Goal: Task Accomplishment & Management: Manage account settings

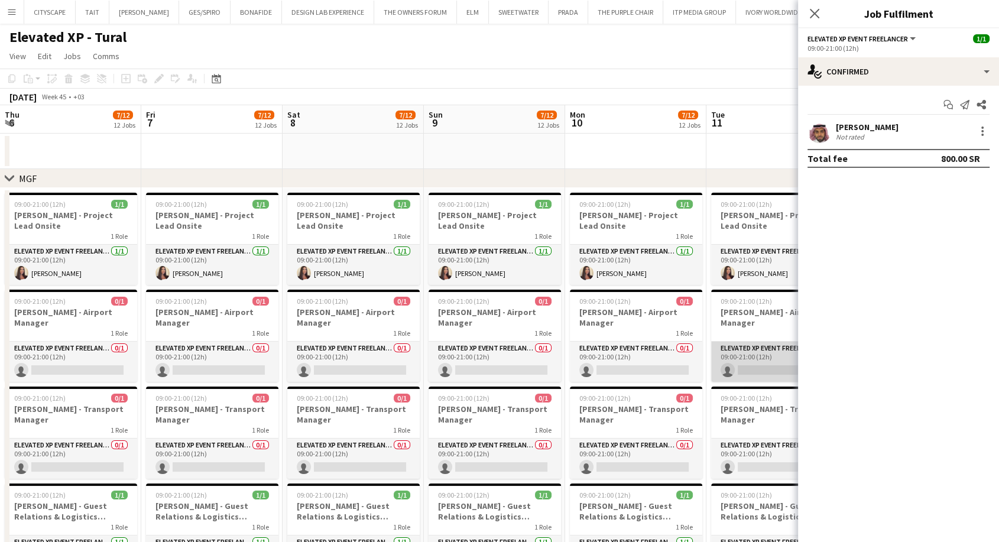
scroll to position [0, 525]
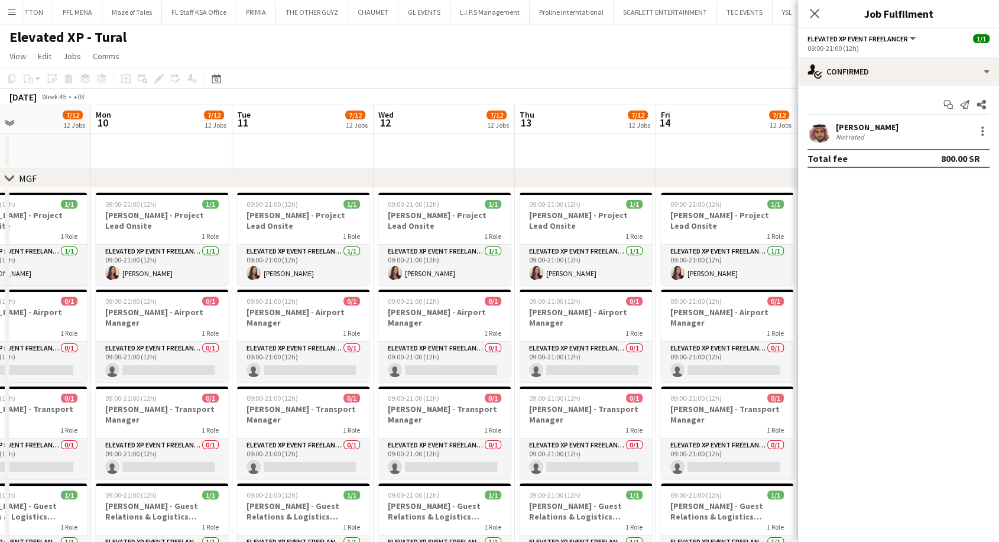
drag, startPoint x: 225, startPoint y: 329, endPoint x: 320, endPoint y: 329, distance: 94.6
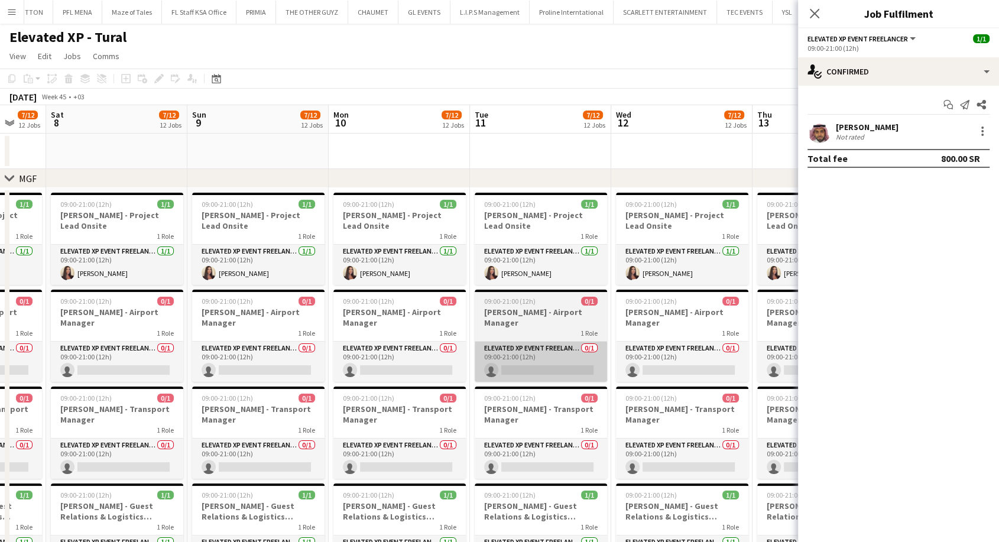
drag, startPoint x: 227, startPoint y: 340, endPoint x: 687, endPoint y: 353, distance: 460.0
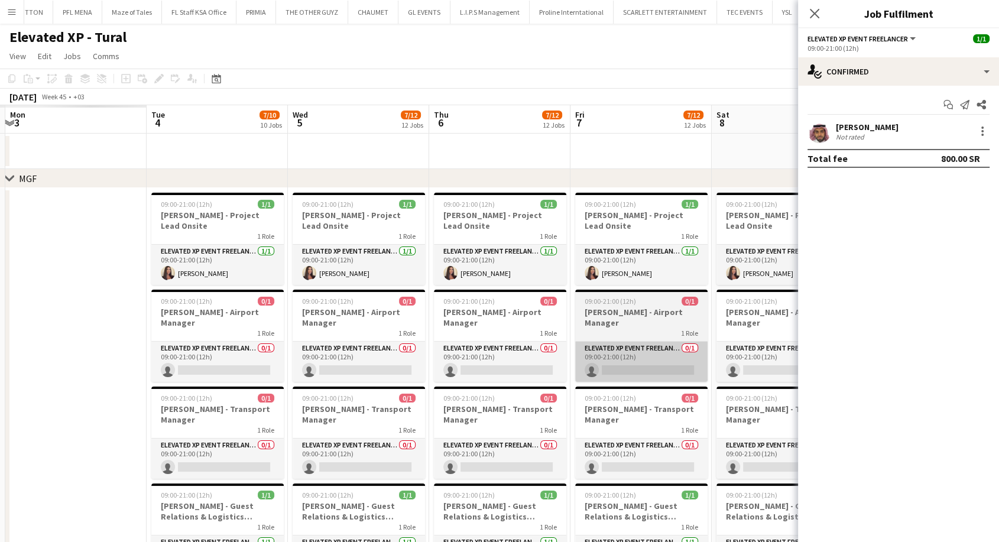
drag, startPoint x: 156, startPoint y: 342, endPoint x: 562, endPoint y: 363, distance: 406.6
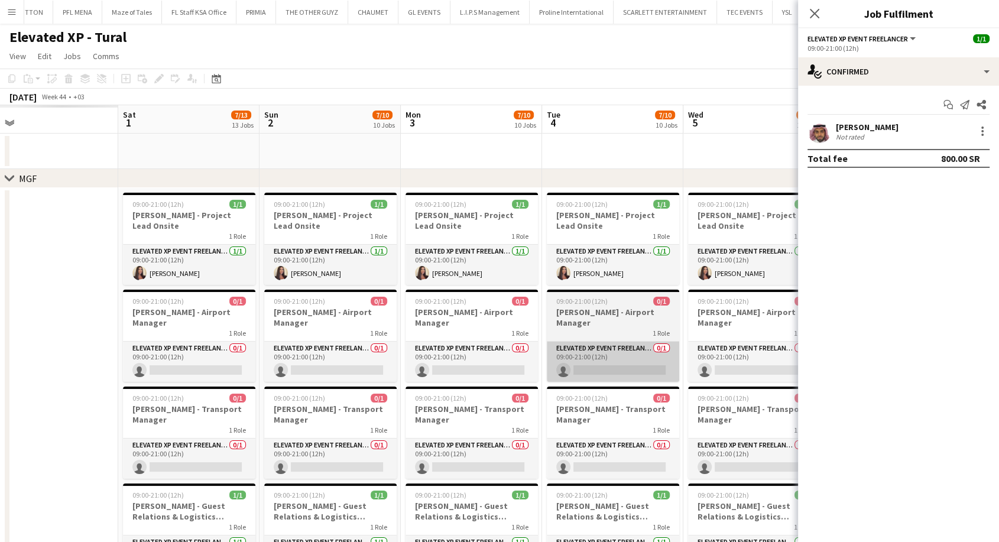
drag, startPoint x: 205, startPoint y: 349, endPoint x: 637, endPoint y: 360, distance: 432.1
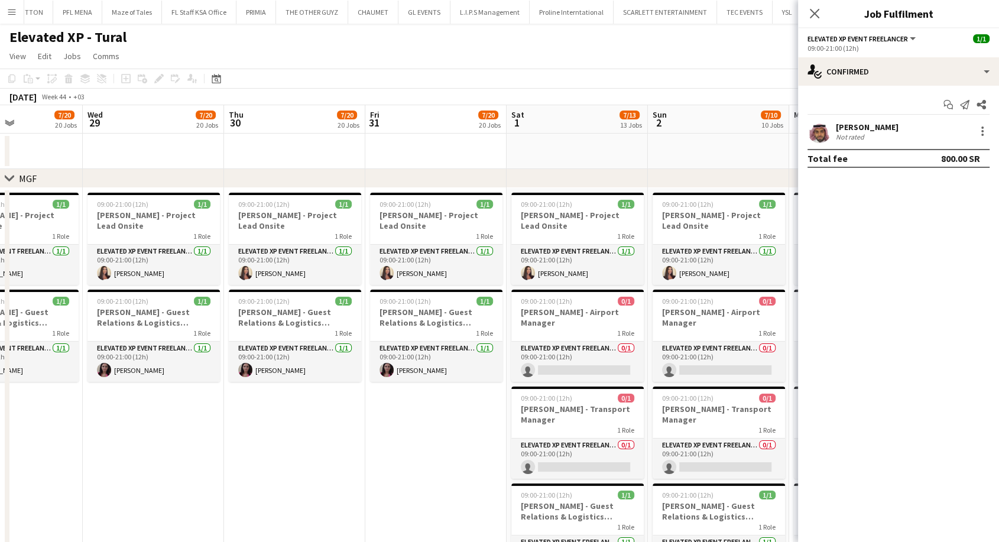
scroll to position [0, 538]
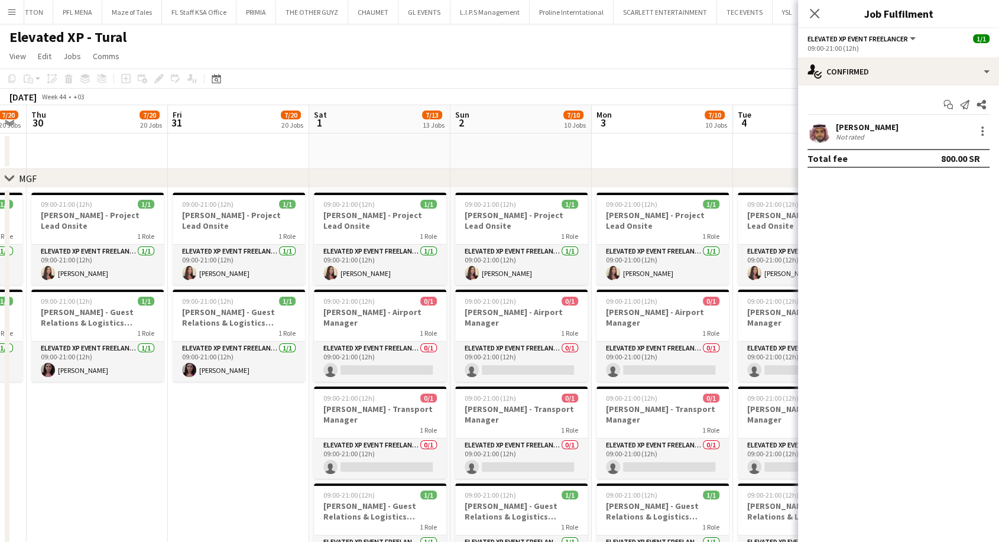
drag, startPoint x: 198, startPoint y: 352, endPoint x: 372, endPoint y: 346, distance: 173.9
click at [382, 368] on app-card-role "Elevated XP Event Freelancer 0/1 09:00-21:00 (12h) single-neutral-actions" at bounding box center [380, 362] width 132 height 40
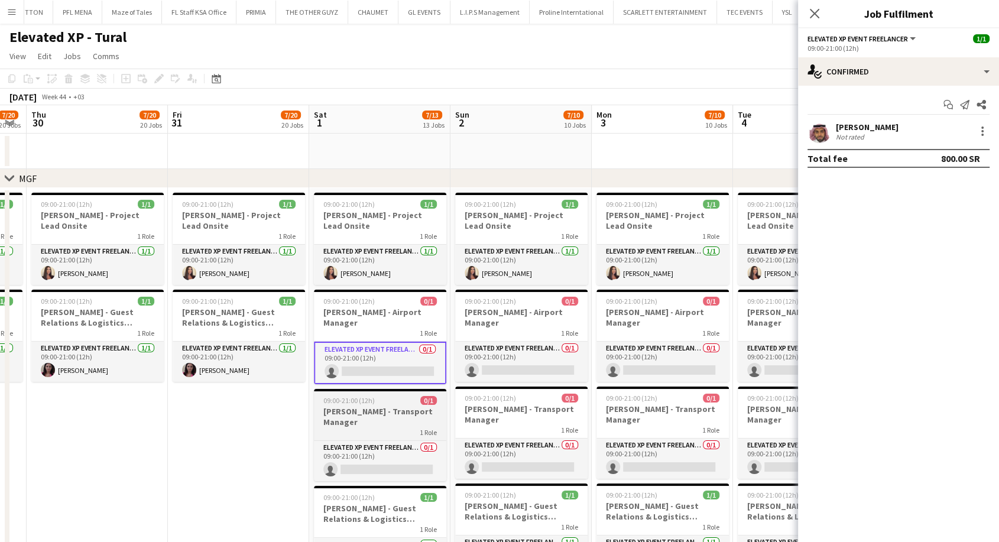
click at [399, 389] on div at bounding box center [380, 390] width 132 height 2
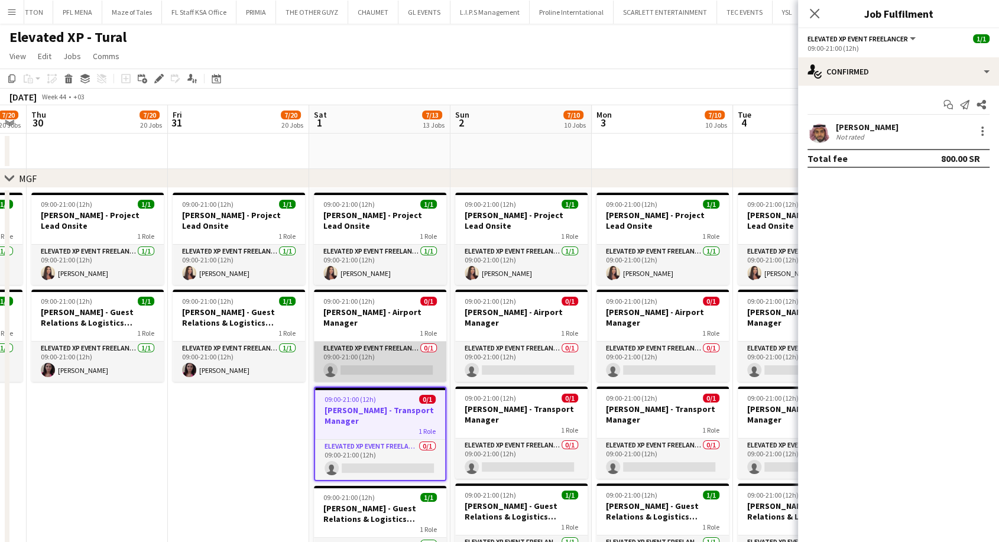
click at [388, 363] on app-card-role "Elevated XP Event Freelancer 0/1 09:00-21:00 (12h) single-neutral-actions" at bounding box center [380, 362] width 132 height 40
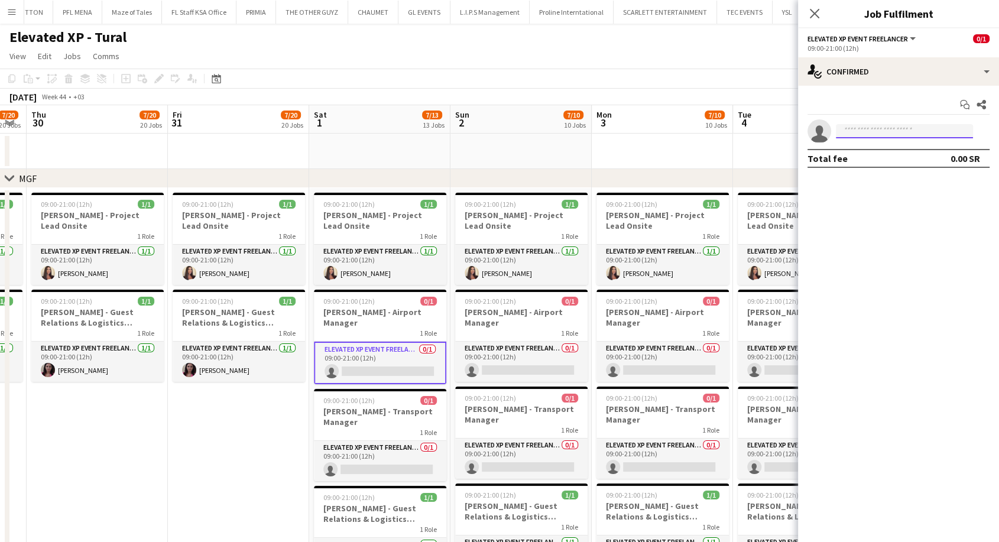
click at [855, 136] on input at bounding box center [904, 131] width 137 height 14
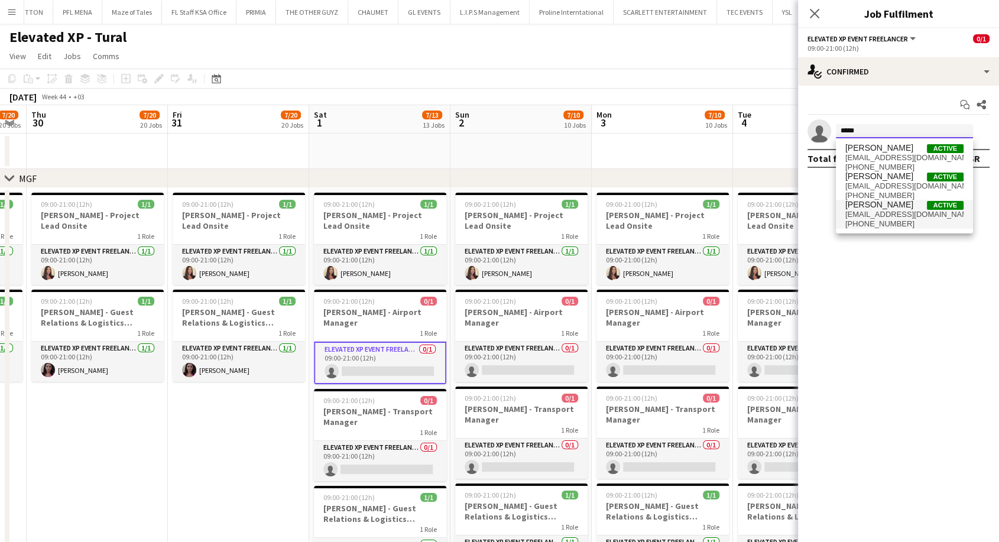
type input "*****"
click at [884, 223] on span "+966556667498" at bounding box center [904, 223] width 118 height 9
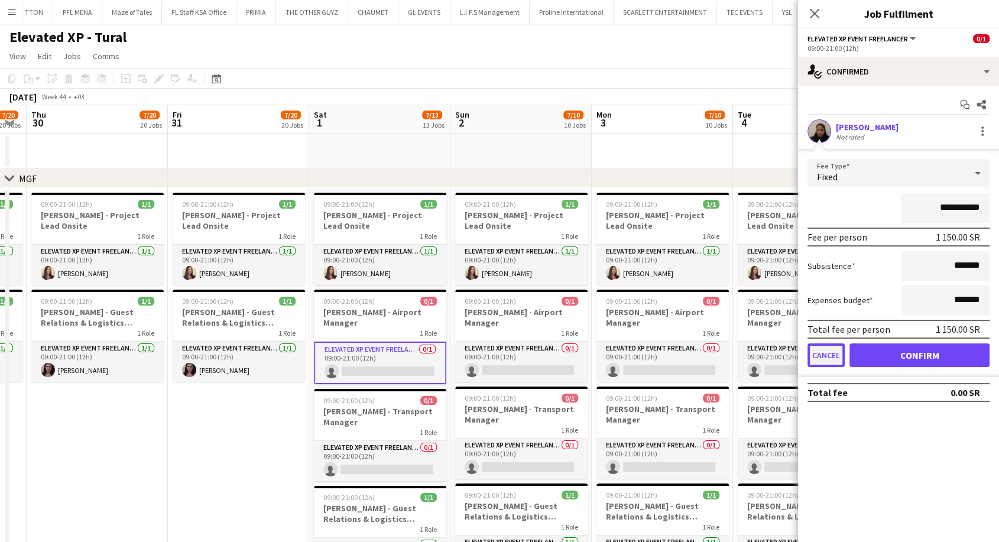
click at [819, 356] on button "Cancel" at bounding box center [825, 355] width 37 height 24
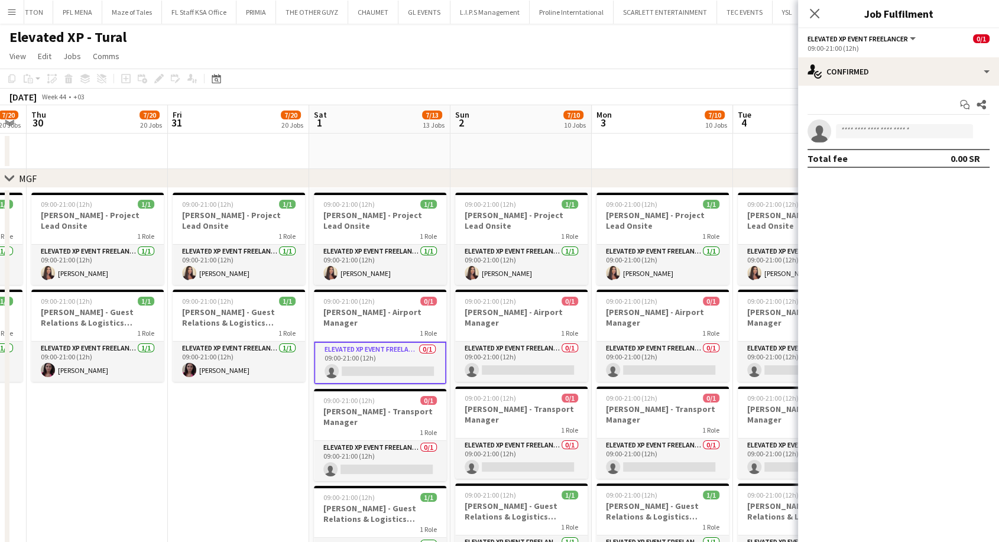
click at [884, 119] on app-invite-slot "single-neutral-actions" at bounding box center [898, 131] width 201 height 24
click at [875, 135] on input at bounding box center [904, 131] width 137 height 14
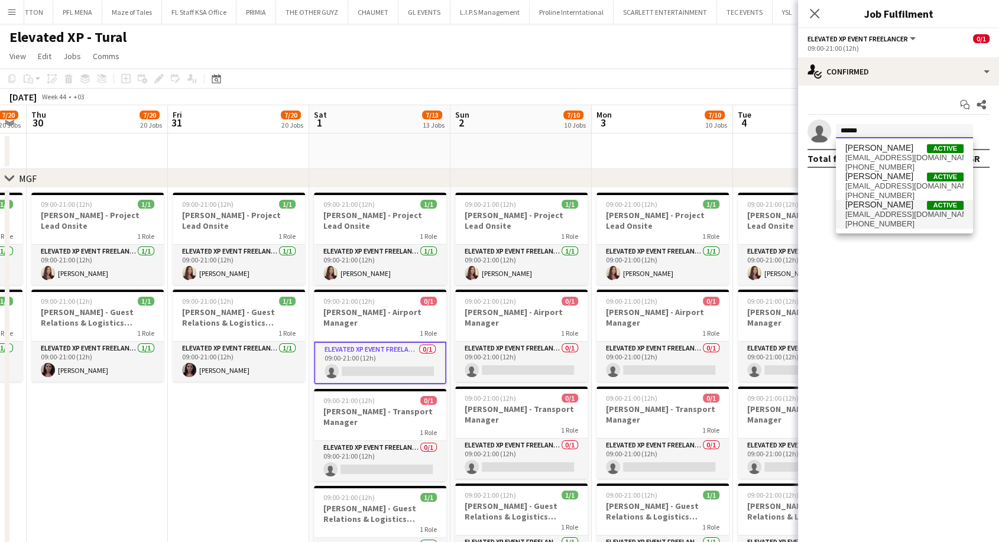
type input "*****"
click at [901, 215] on span "ghadisaqr@gmail.com" at bounding box center [904, 214] width 118 height 9
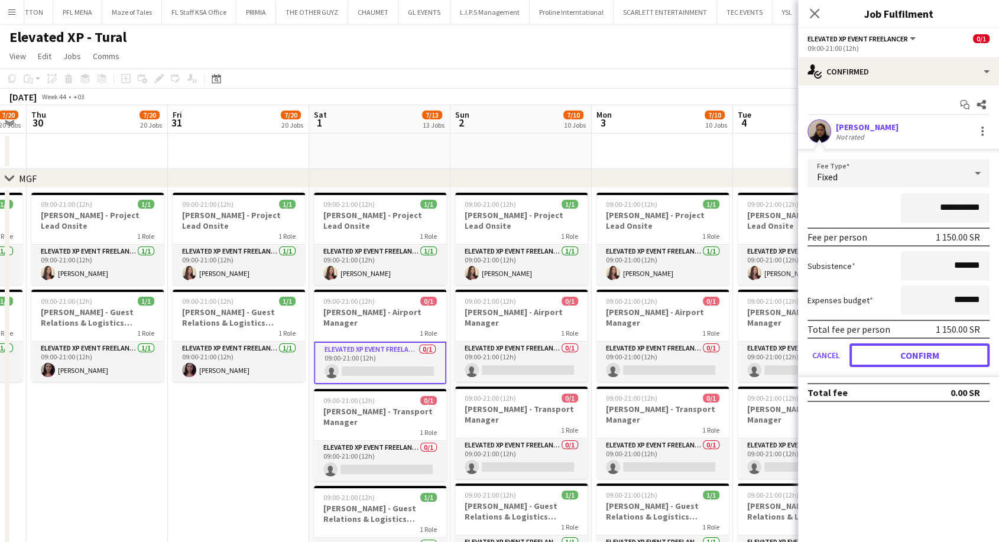
click at [926, 351] on button "Confirm" at bounding box center [919, 355] width 140 height 24
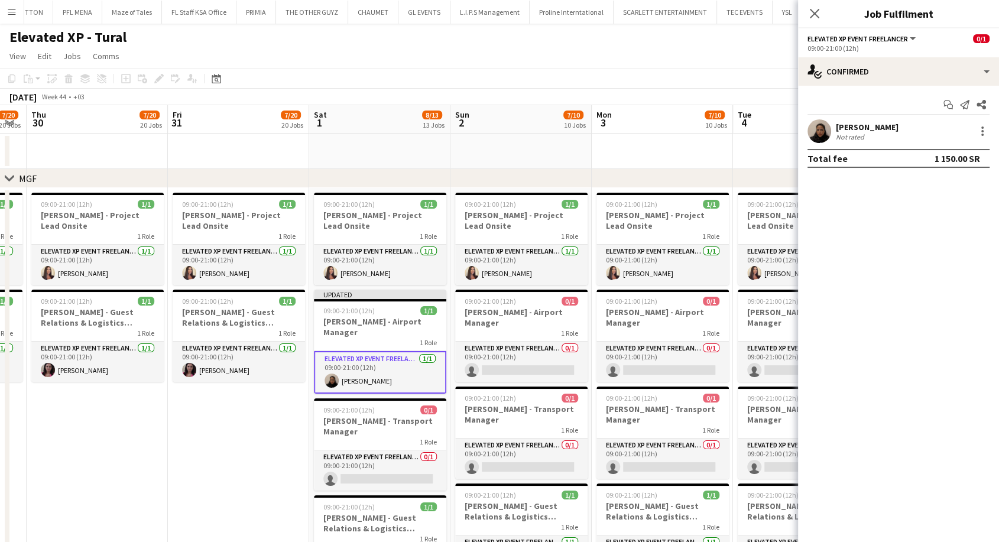
click at [856, 132] on div "Not rated" at bounding box center [851, 136] width 31 height 9
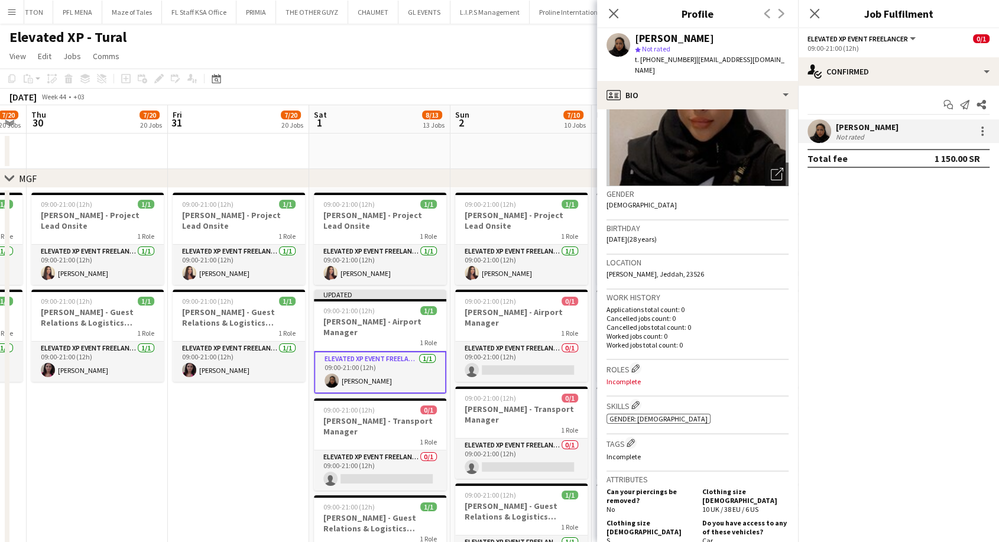
scroll to position [0, 0]
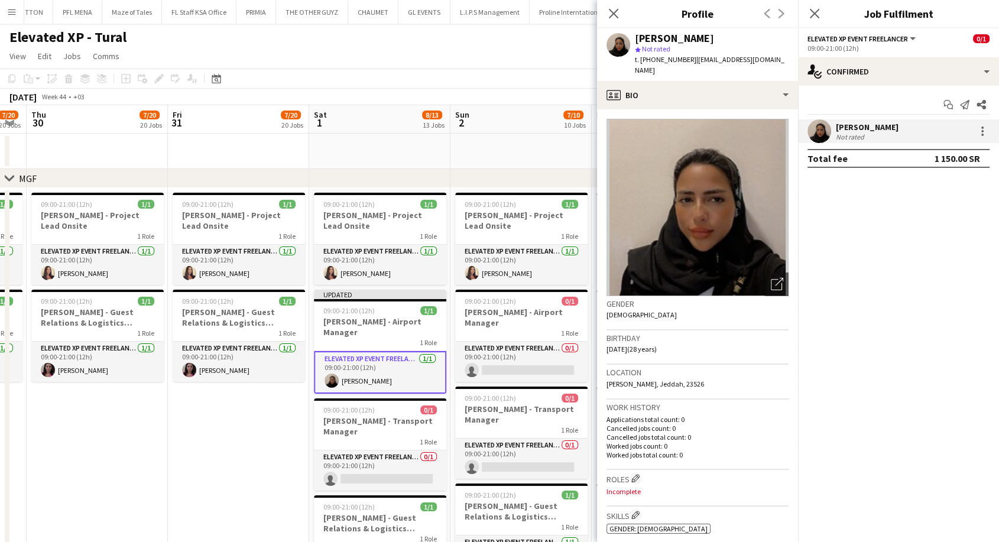
click at [407, 379] on app-card-role "Elevated XP Event Freelancer 1/1 09:00-21:00 (12h) Ghadi Saqr" at bounding box center [380, 372] width 132 height 43
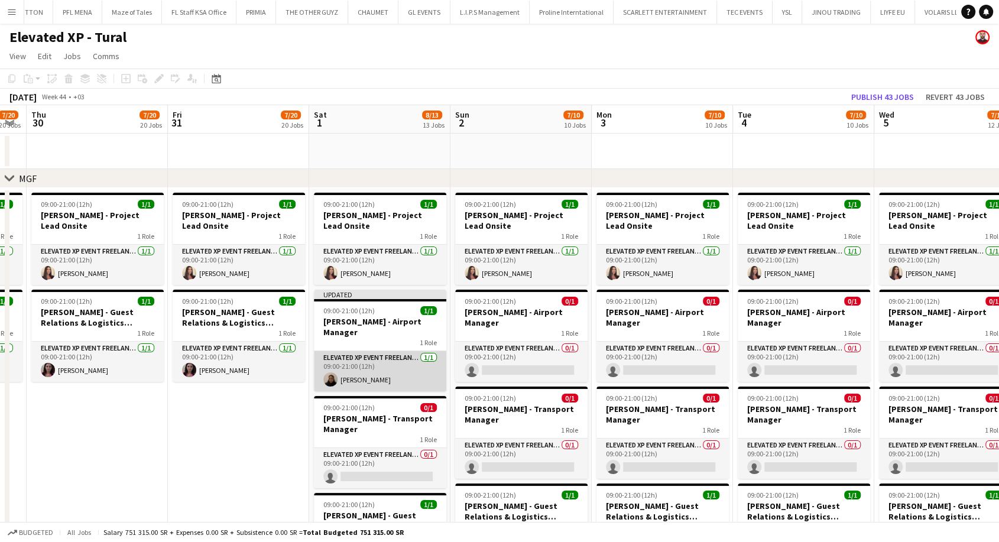
click at [407, 379] on app-card-role "Elevated XP Event Freelancer 1/1 09:00-21:00 (12h) Ghadi Saqr" at bounding box center [380, 371] width 132 height 40
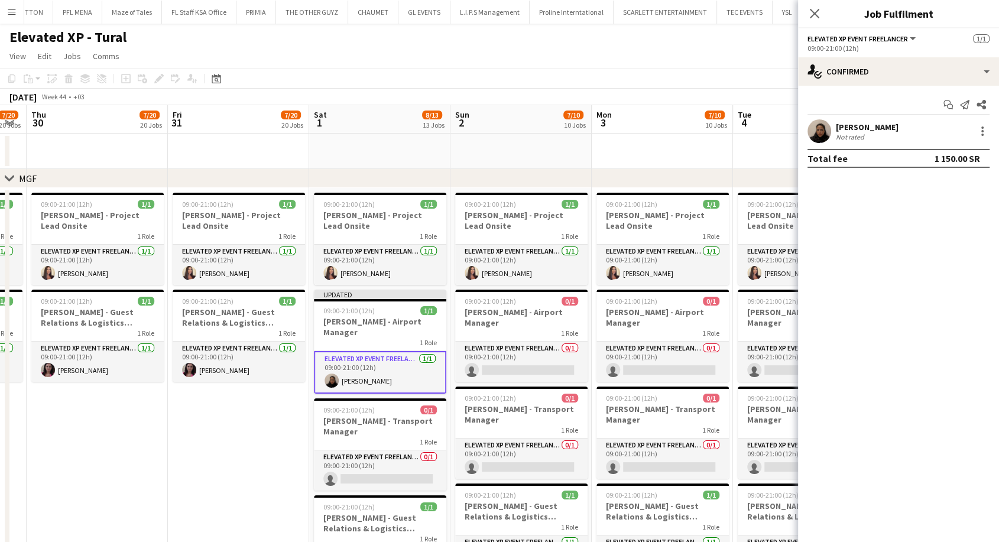
click at [853, 129] on div "Ghadi Saqr" at bounding box center [867, 127] width 63 height 11
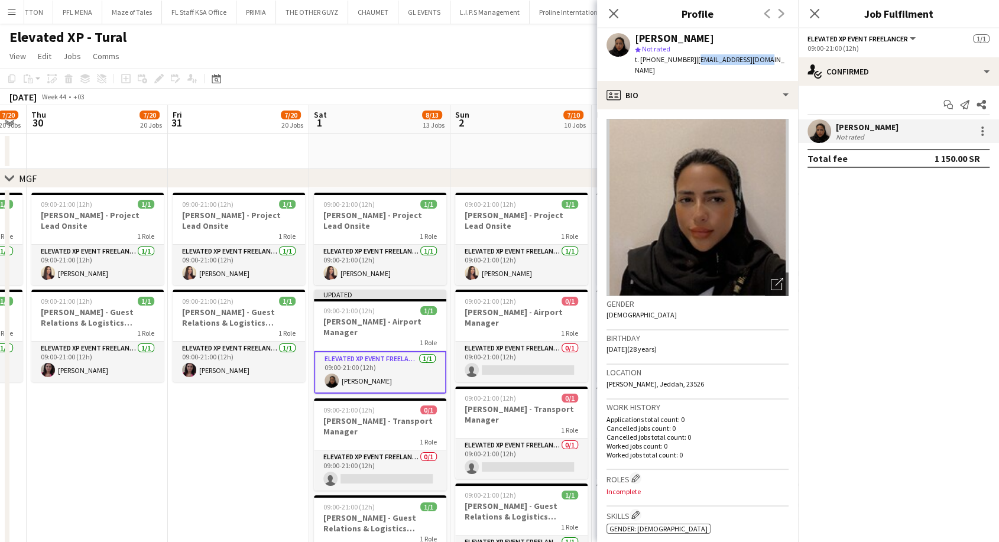
drag, startPoint x: 768, startPoint y: 59, endPoint x: 690, endPoint y: 61, distance: 77.5
click at [690, 61] on app-profile-header "Ghadi Saqr star Not rated t. +966556667498 | ghadisaqr@gmail.com" at bounding box center [697, 54] width 201 height 53
copy span "ghadisaqr@gmail.com"
click at [513, 374] on app-card-role "Elevated XP Event Freelancer 0/1 09:00-21:00 (12h) single-neutral-actions" at bounding box center [521, 362] width 132 height 40
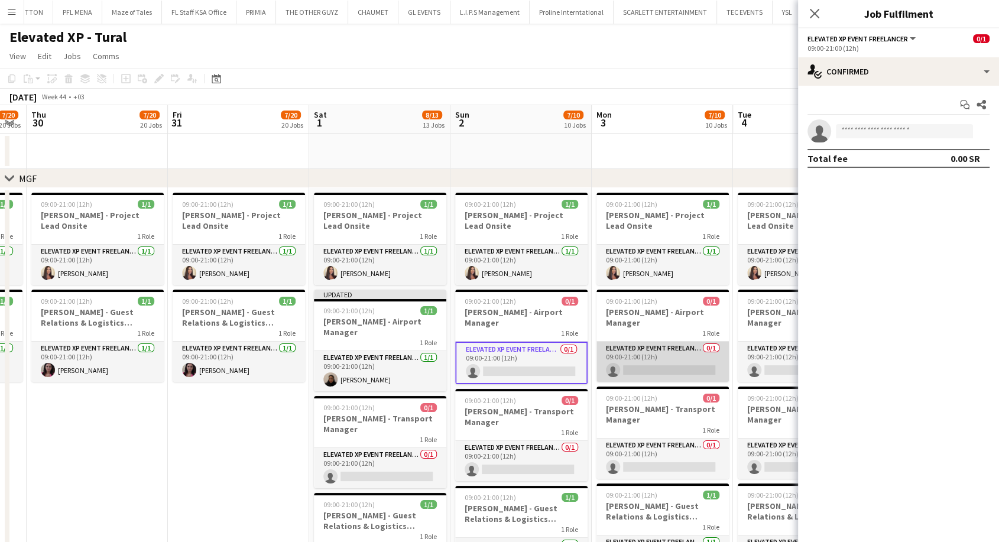
click at [639, 363] on app-card-role "Elevated XP Event Freelancer 0/1 09:00-21:00 (12h) single-neutral-actions" at bounding box center [662, 362] width 132 height 40
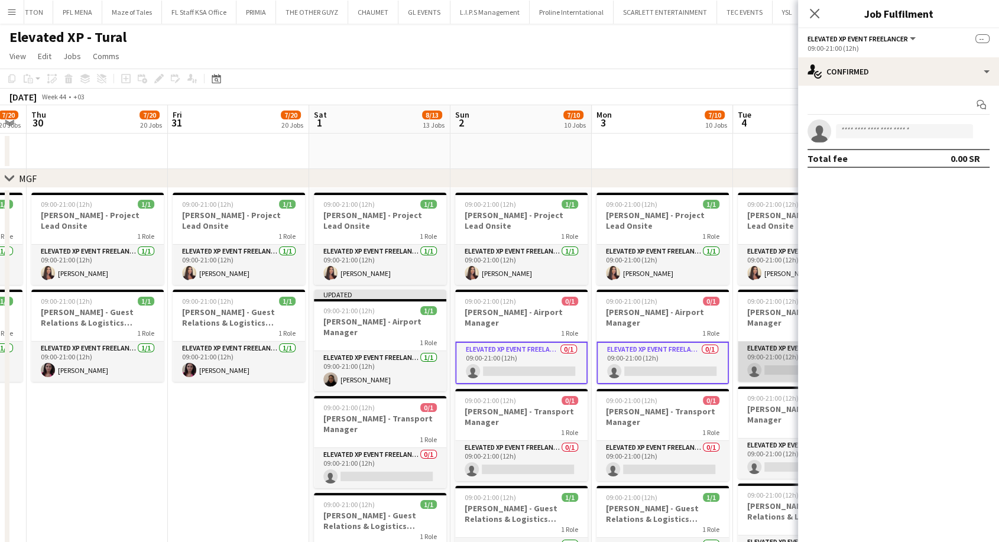
click at [751, 362] on app-card-role "Elevated XP Event Freelancer 0/1 09:00-21:00 (12h) single-neutral-actions" at bounding box center [804, 362] width 132 height 40
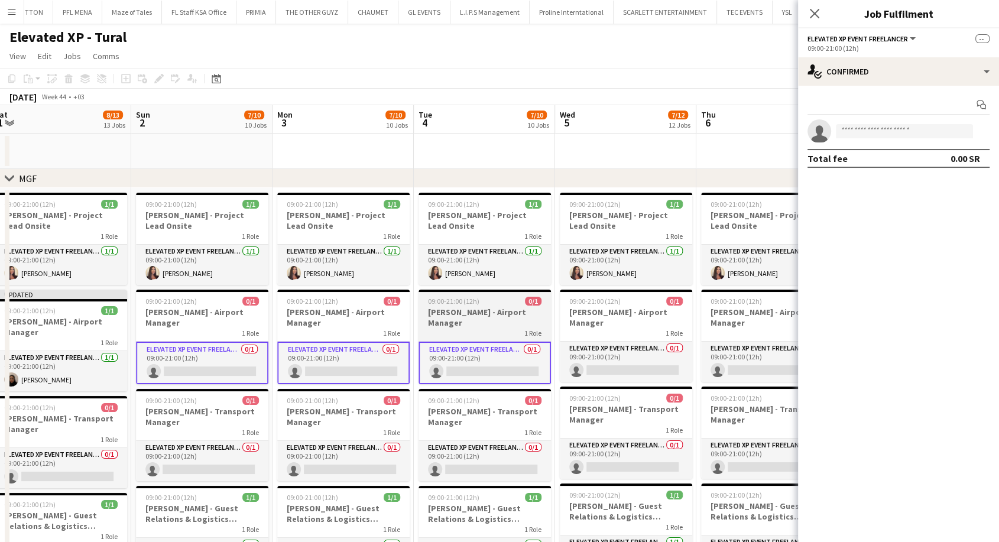
drag, startPoint x: 757, startPoint y: 362, endPoint x: 392, endPoint y: 369, distance: 364.7
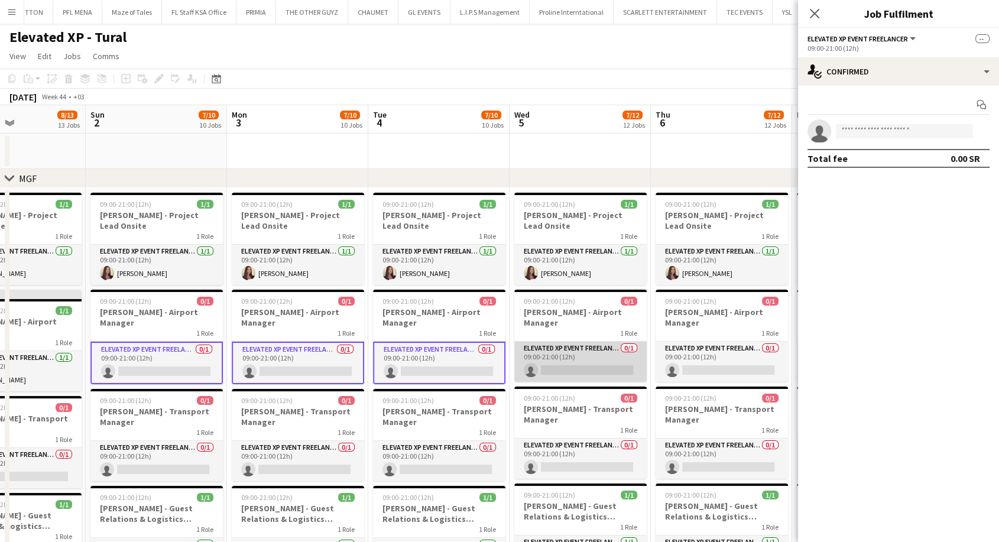
drag, startPoint x: 540, startPoint y: 370, endPoint x: 547, endPoint y: 369, distance: 7.2
click at [540, 369] on app-card-role "Elevated XP Event Freelancer 0/1 09:00-21:00 (12h) single-neutral-actions" at bounding box center [580, 362] width 132 height 40
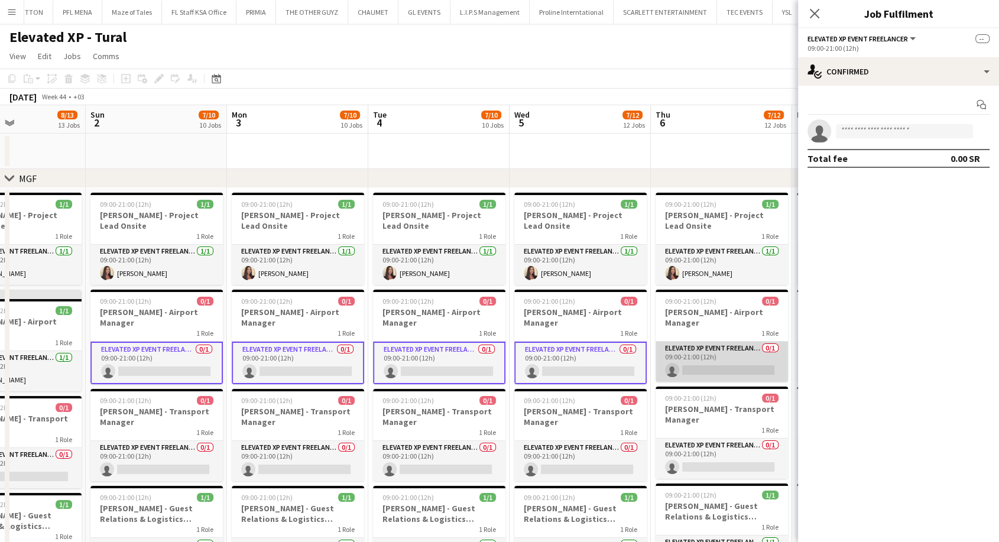
click at [707, 363] on app-card-role "Elevated XP Event Freelancer 0/1 09:00-21:00 (12h) single-neutral-actions" at bounding box center [721, 362] width 132 height 40
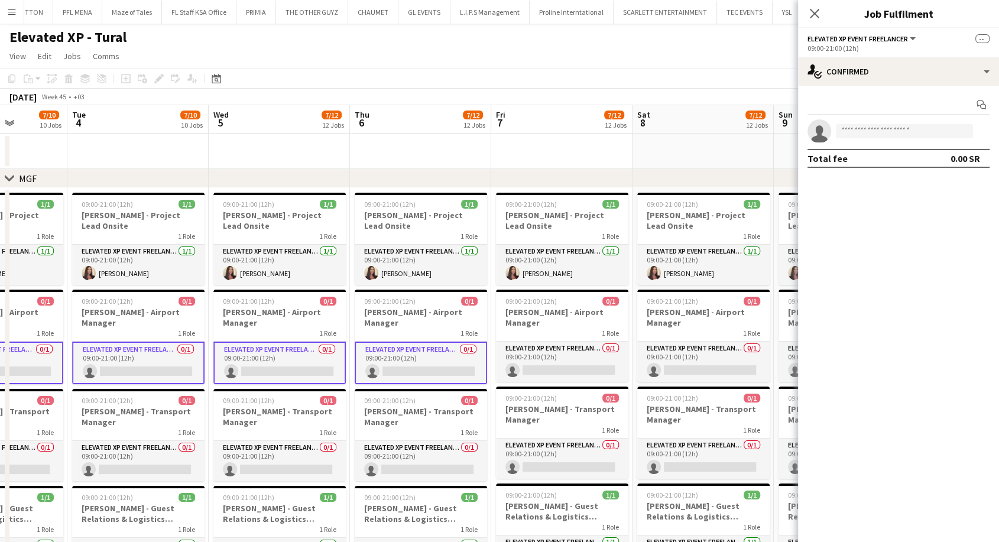
drag, startPoint x: 732, startPoint y: 363, endPoint x: 408, endPoint y: 365, distance: 323.9
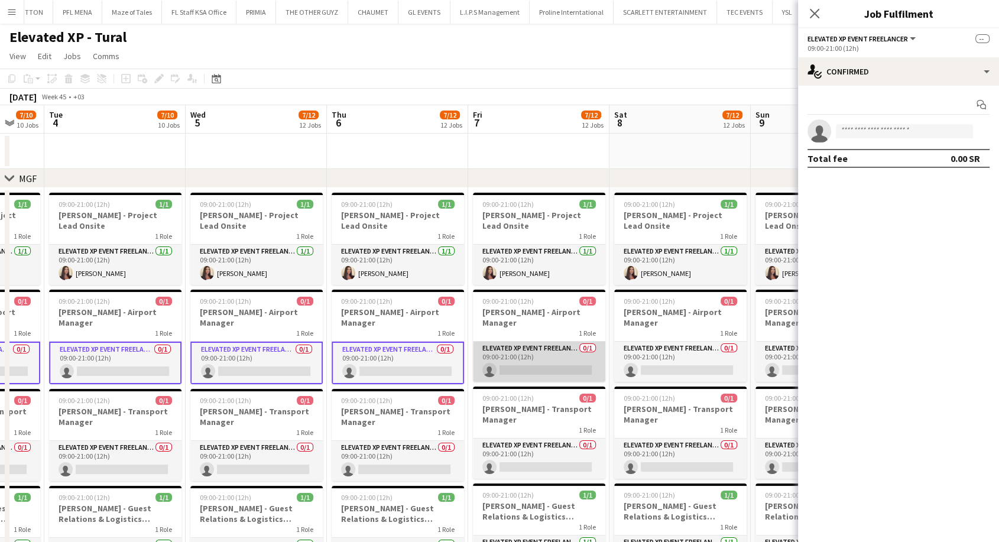
click at [527, 365] on app-card-role "Elevated XP Event Freelancer 0/1 09:00-21:00 (12h) single-neutral-actions" at bounding box center [539, 362] width 132 height 40
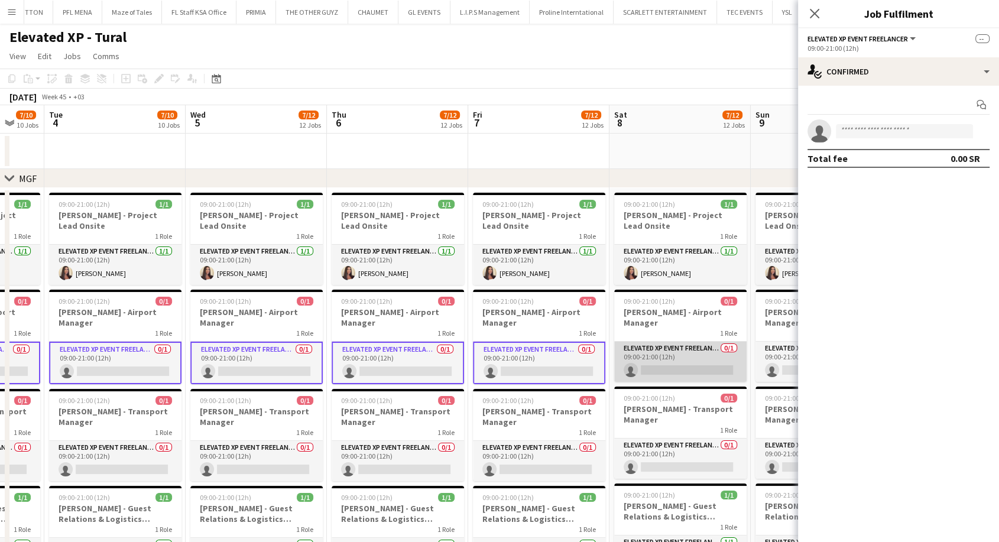
click at [671, 362] on app-card-role "Elevated XP Event Freelancer 0/1 09:00-21:00 (12h) single-neutral-actions" at bounding box center [680, 362] width 132 height 40
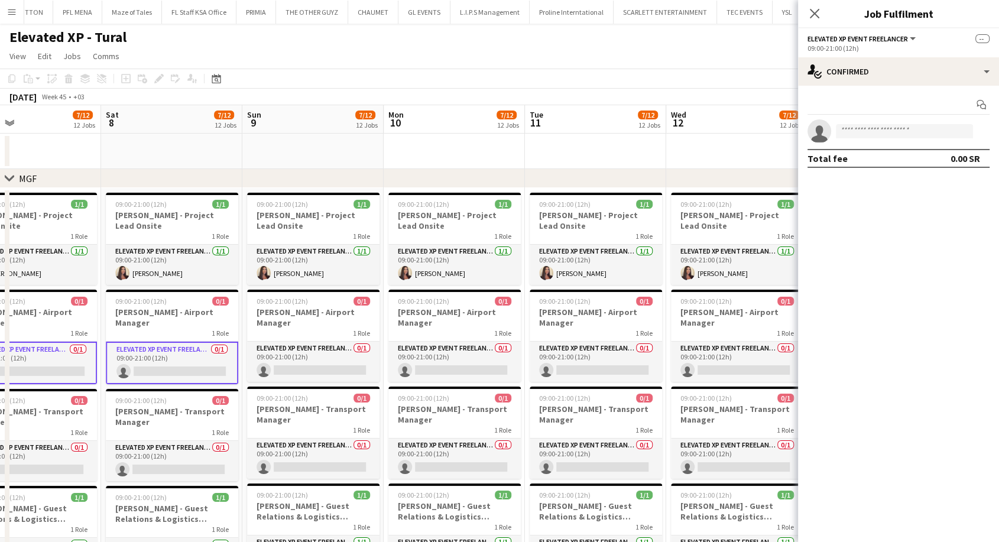
scroll to position [0, 450]
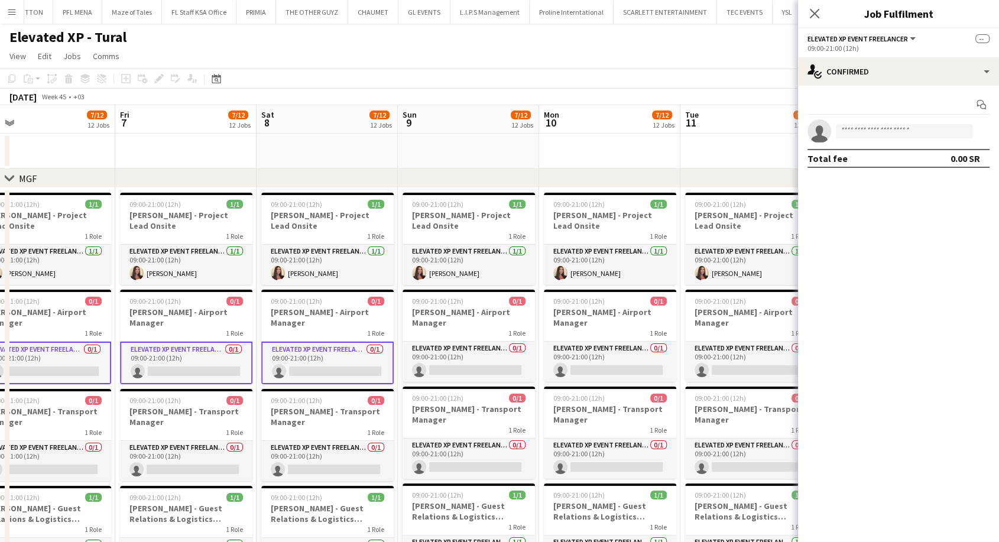
drag, startPoint x: 697, startPoint y: 363, endPoint x: 345, endPoint y: 364, distance: 352.8
drag, startPoint x: 475, startPoint y: 363, endPoint x: 490, endPoint y: 362, distance: 14.8
click at [475, 362] on app-card-role "Elevated XP Event Freelancer 0/1 09:00-21:00 (12h) single-neutral-actions" at bounding box center [468, 362] width 132 height 40
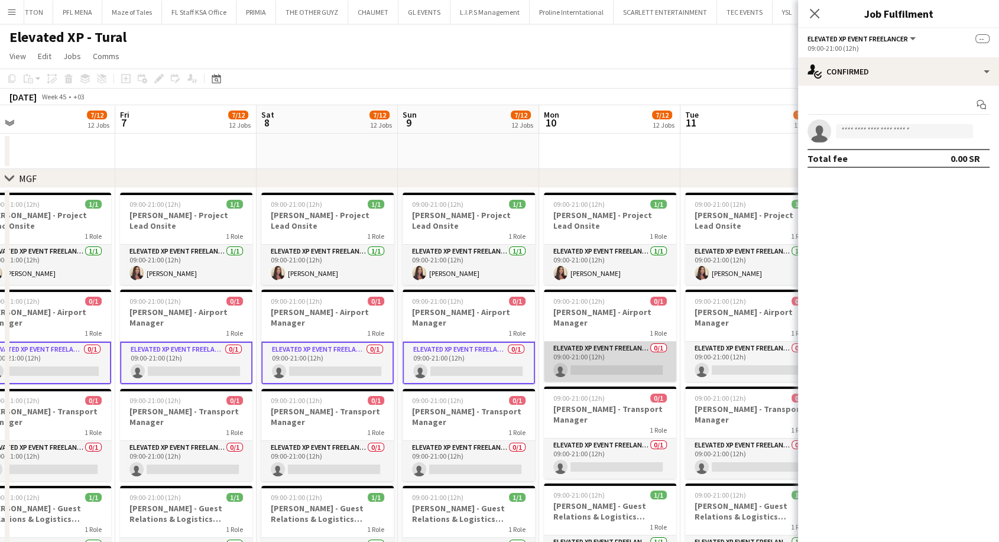
click at [559, 361] on app-card-role "Elevated XP Event Freelancer 0/1 09:00-21:00 (12h) single-neutral-actions" at bounding box center [610, 362] width 132 height 40
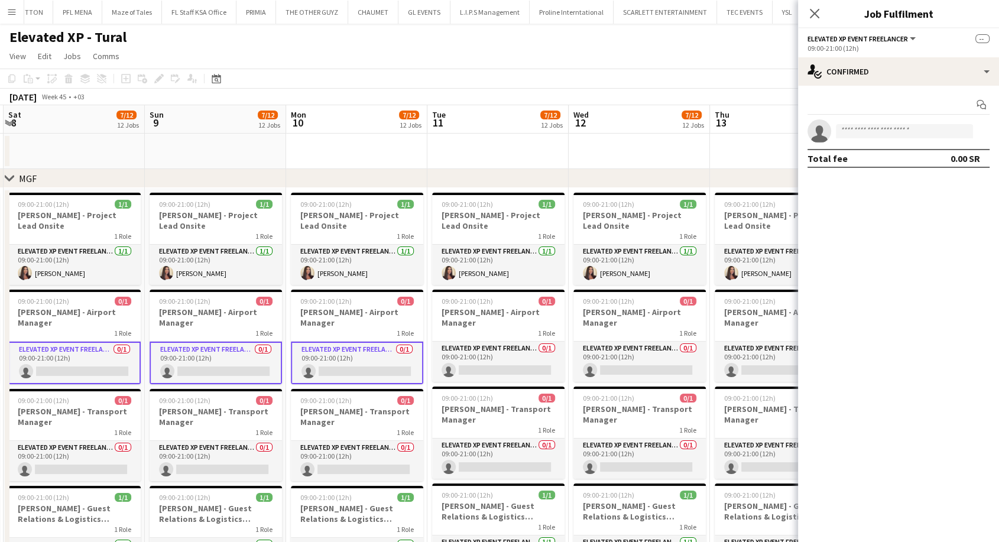
drag, startPoint x: 612, startPoint y: 361, endPoint x: 328, endPoint y: 361, distance: 283.7
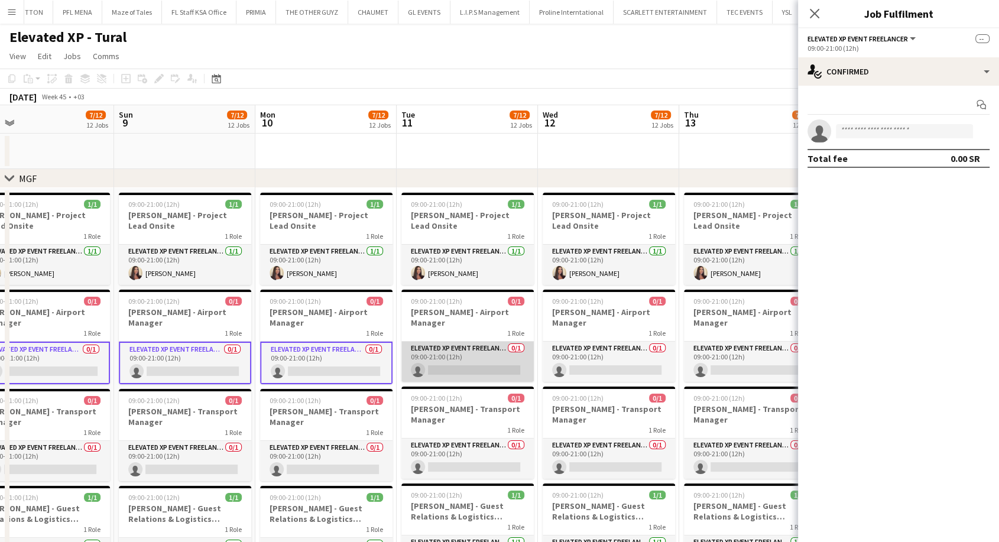
click at [460, 365] on app-card-role "Elevated XP Event Freelancer 0/1 09:00-21:00 (12h) single-neutral-actions" at bounding box center [467, 362] width 132 height 40
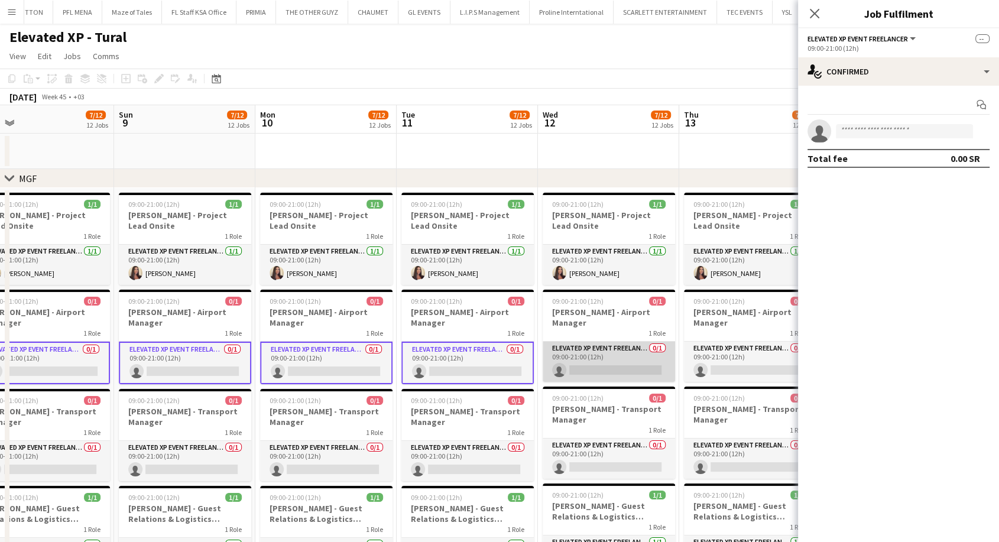
click at [600, 361] on app-card-role "Elevated XP Event Freelancer 0/1 09:00-21:00 (12h) single-neutral-actions" at bounding box center [609, 362] width 132 height 40
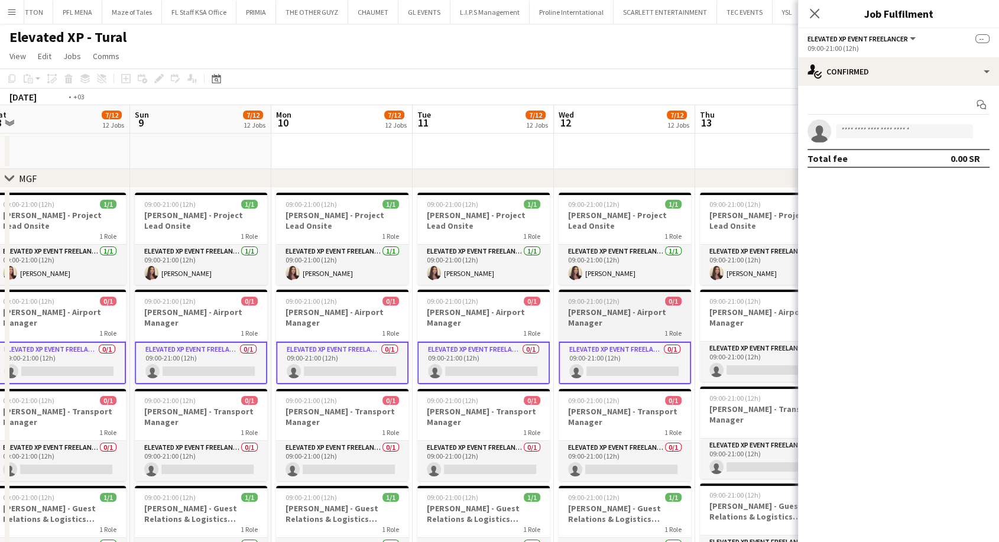
scroll to position [0, 491]
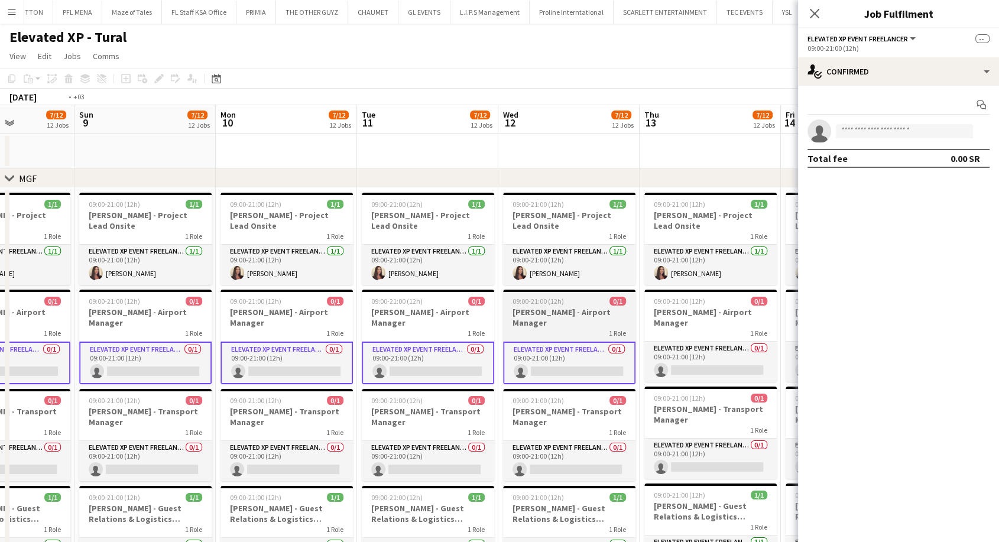
drag, startPoint x: 619, startPoint y: 360, endPoint x: 297, endPoint y: 364, distance: 322.1
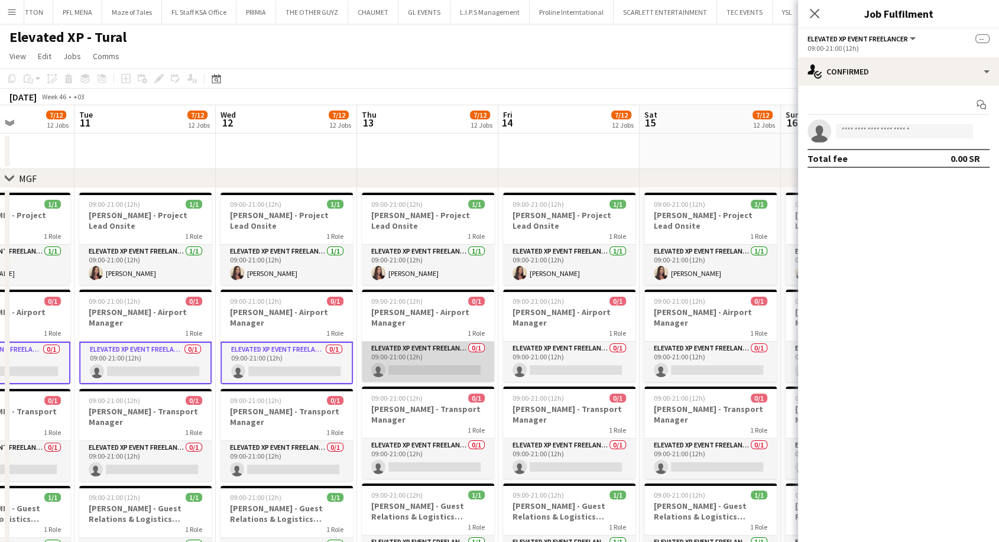
click at [415, 365] on app-card-role "Elevated XP Event Freelancer 0/1 09:00-21:00 (12h) single-neutral-actions" at bounding box center [428, 362] width 132 height 40
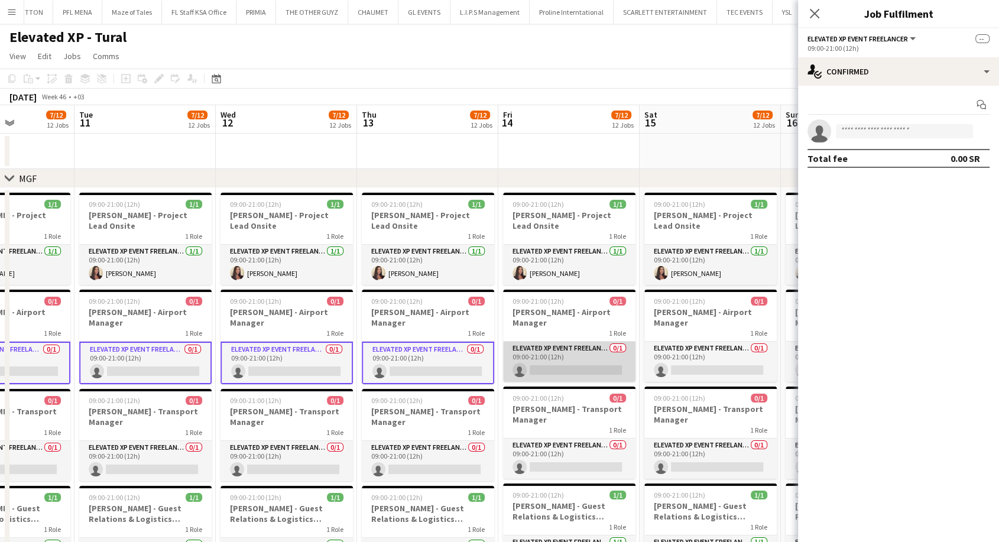
click at [541, 361] on app-card-role "Elevated XP Event Freelancer 0/1 09:00-21:00 (12h) single-neutral-actions" at bounding box center [569, 362] width 132 height 40
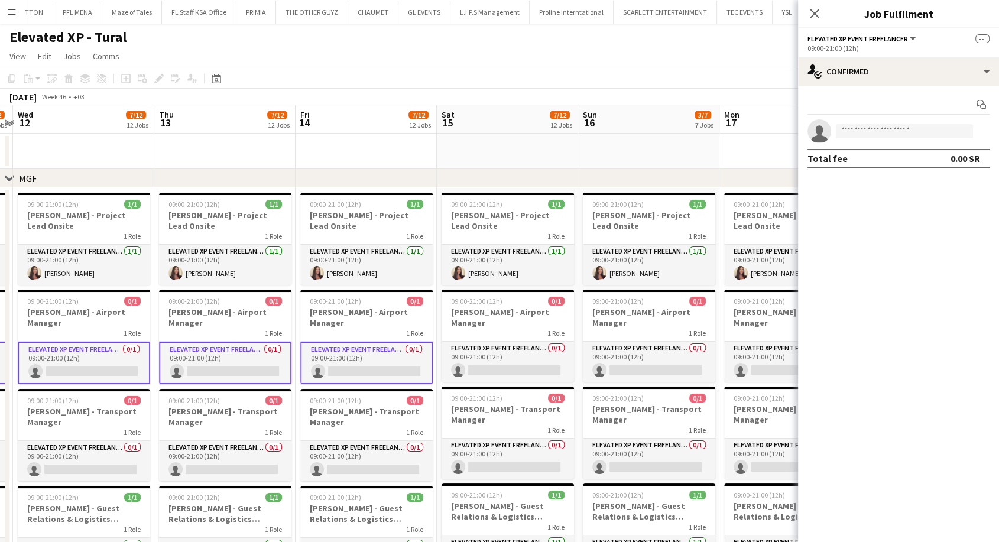
drag, startPoint x: 560, startPoint y: 362, endPoint x: 303, endPoint y: 365, distance: 257.7
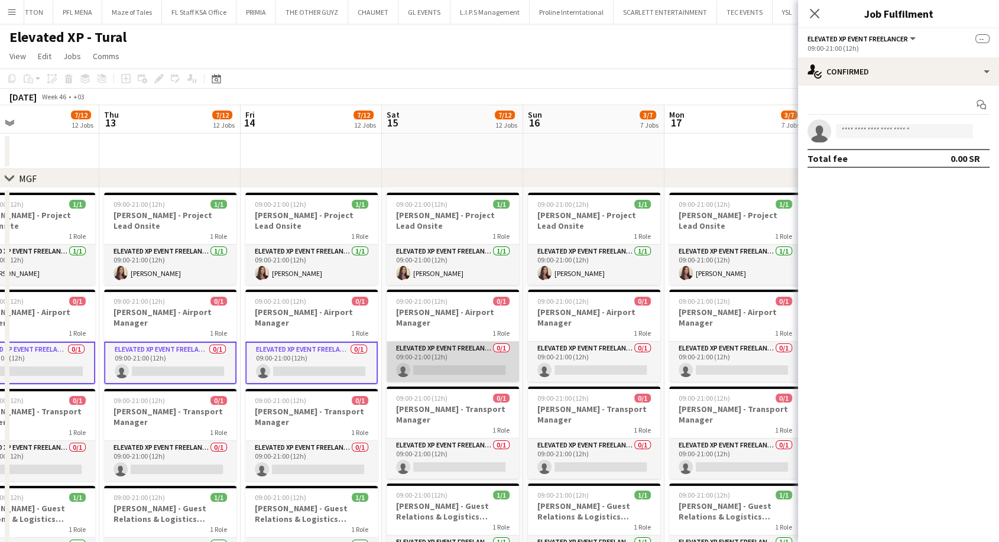
click at [453, 366] on app-card-role "Elevated XP Event Freelancer 0/1 09:00-21:00 (12h) single-neutral-actions" at bounding box center [453, 362] width 132 height 40
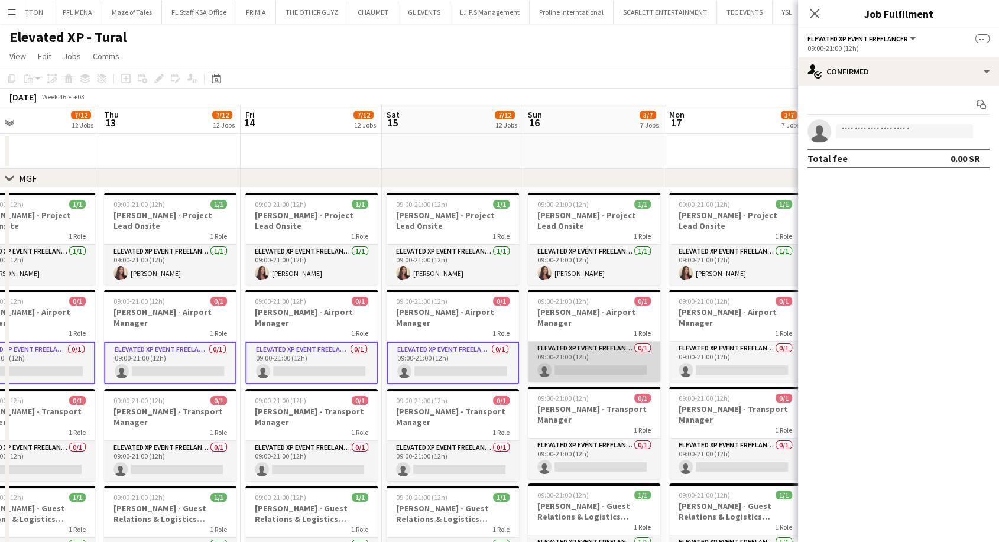
click at [573, 362] on app-card-role "Elevated XP Event Freelancer 0/1 09:00-21:00 (12h) single-neutral-actions" at bounding box center [594, 362] width 132 height 40
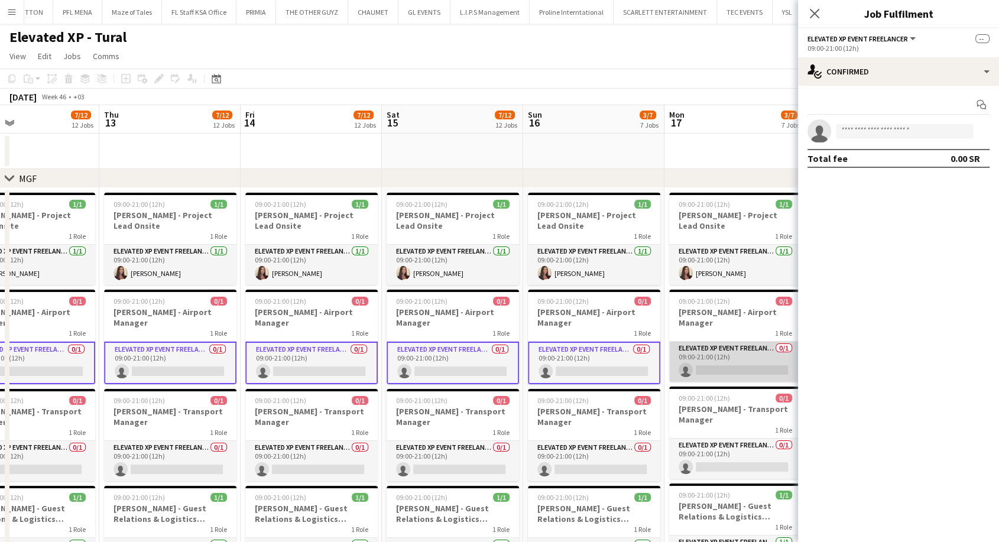
drag, startPoint x: 683, startPoint y: 361, endPoint x: 700, endPoint y: 361, distance: 17.1
click at [683, 360] on app-card-role "Elevated XP Event Freelancer 0/1 09:00-21:00 (12h) single-neutral-actions" at bounding box center [735, 362] width 132 height 40
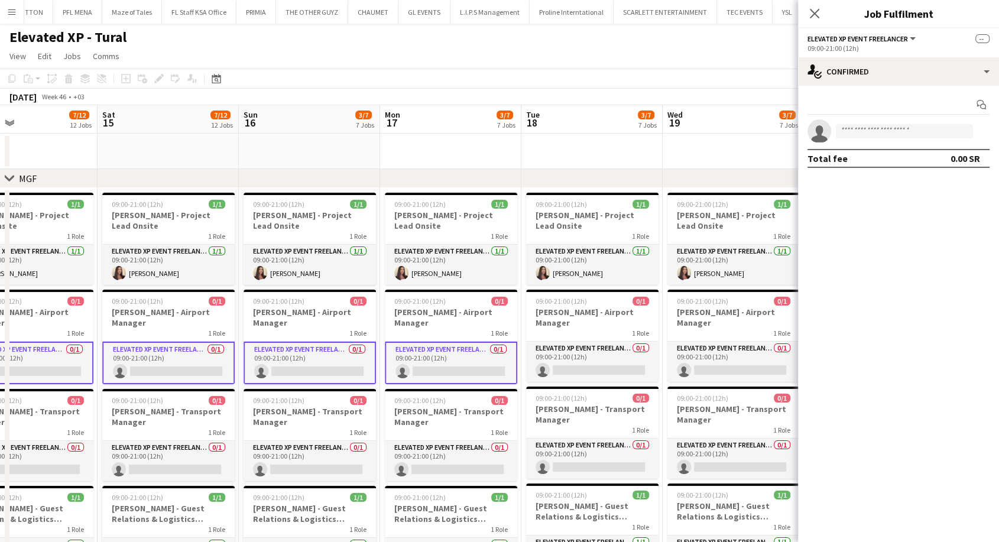
scroll to position [0, 574]
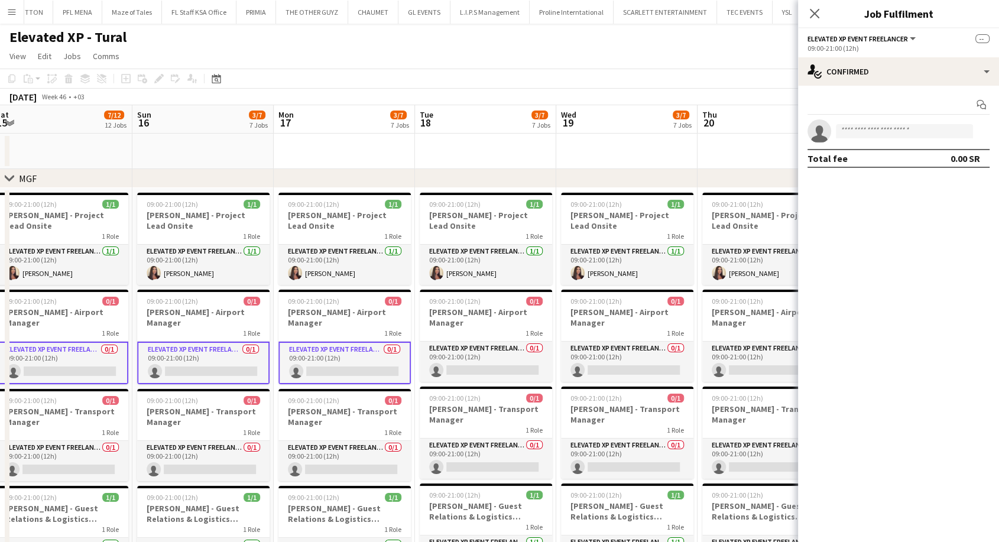
drag, startPoint x: 711, startPoint y: 362, endPoint x: 320, endPoint y: 356, distance: 390.7
click at [482, 359] on app-card-role "Elevated XP Event Freelancer 0/1 09:00-21:00 (12h) single-neutral-actions" at bounding box center [486, 362] width 132 height 40
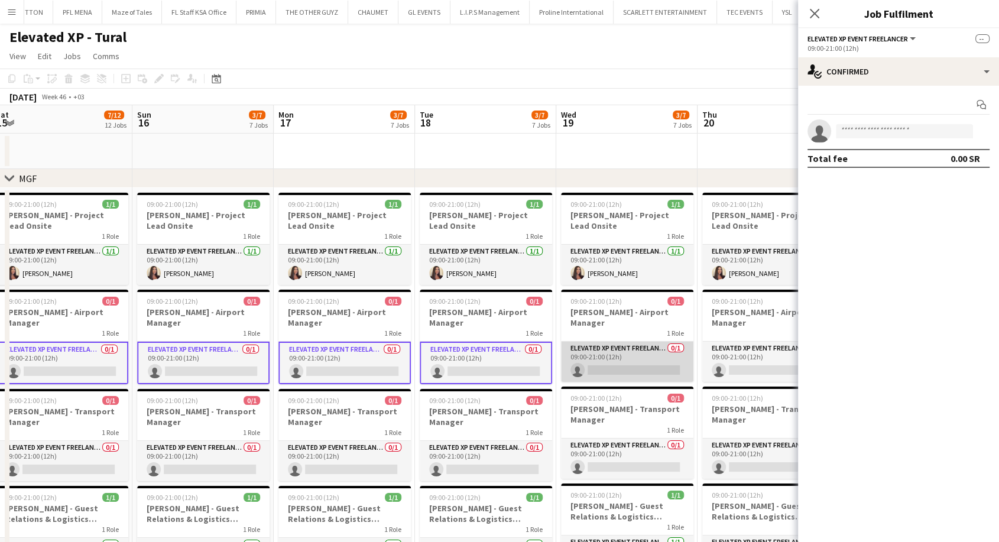
click at [632, 366] on app-card-role "Elevated XP Event Freelancer 0/1 09:00-21:00 (12h) single-neutral-actions" at bounding box center [627, 362] width 132 height 40
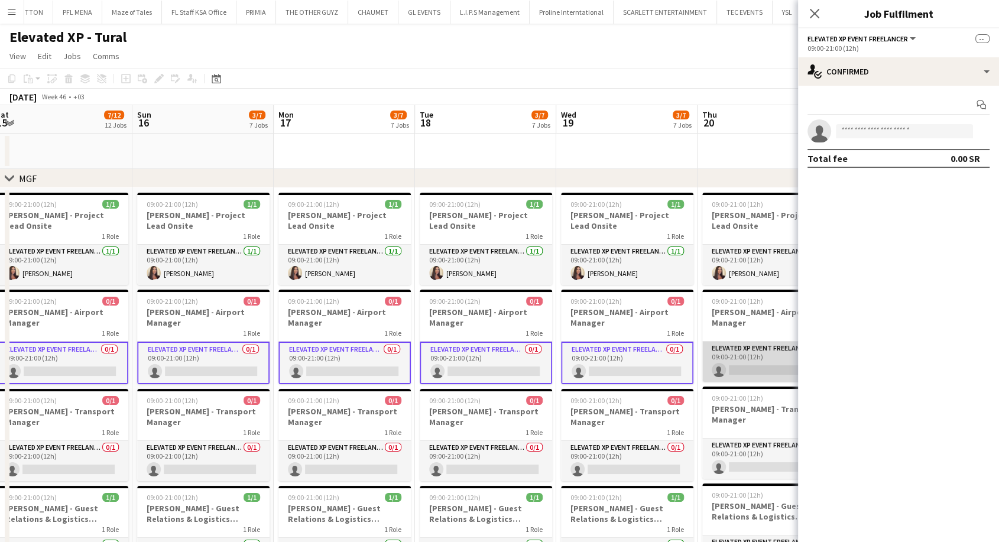
click at [735, 365] on app-card-role "Elevated XP Event Freelancer 0/1 09:00-21:00 (12h) single-neutral-actions" at bounding box center [768, 362] width 132 height 40
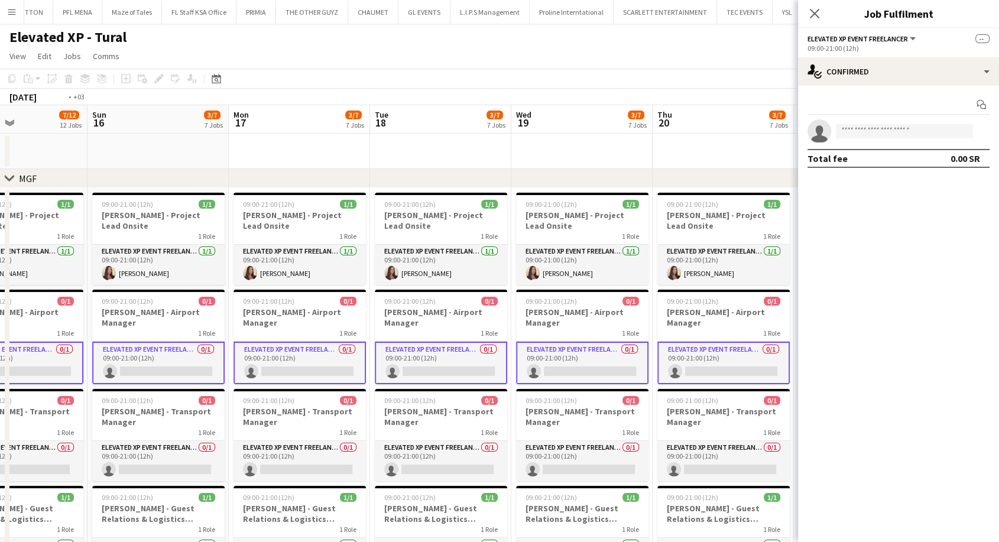
drag, startPoint x: 735, startPoint y: 365, endPoint x: 387, endPoint y: 364, distance: 348.7
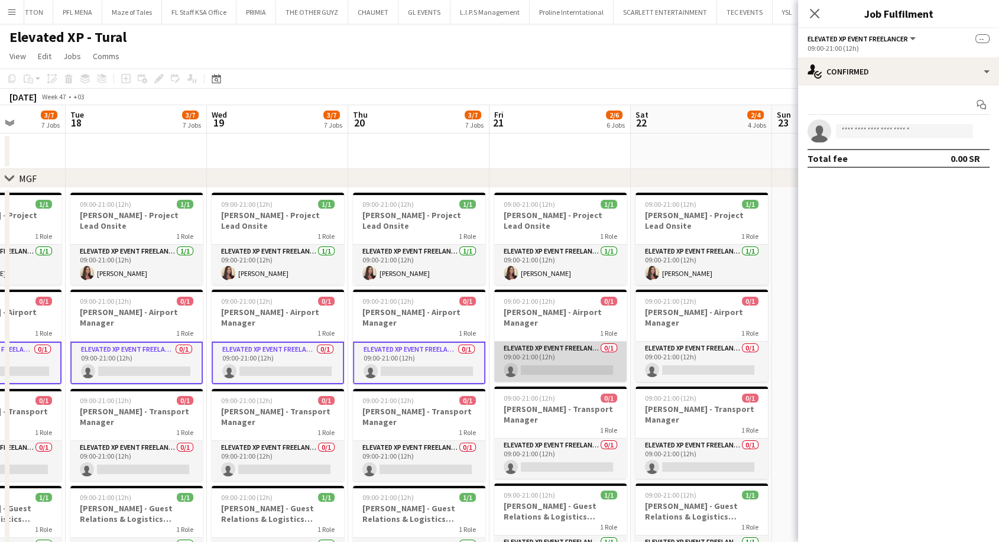
click at [531, 366] on app-card-role "Elevated XP Event Freelancer 0/1 09:00-21:00 (12h) single-neutral-actions" at bounding box center [560, 362] width 132 height 40
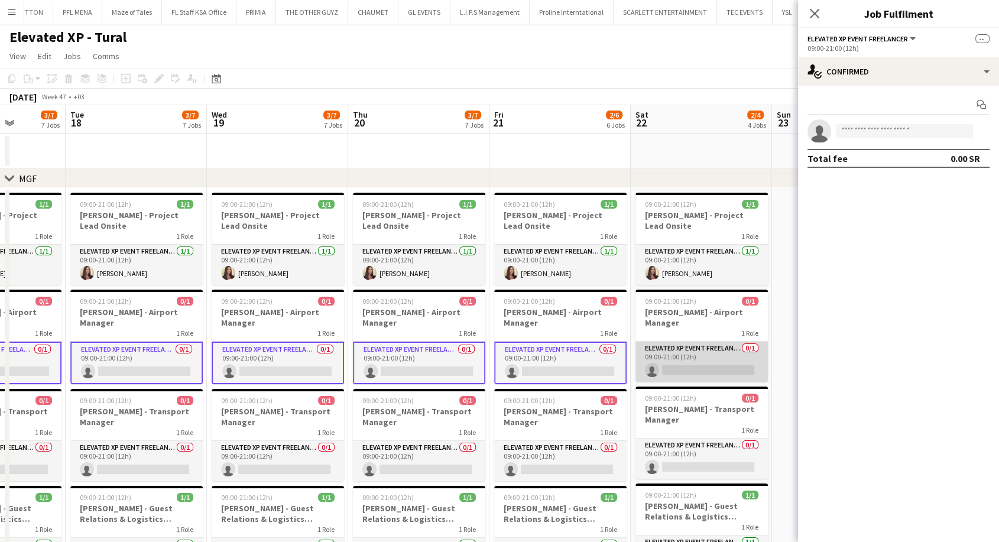
click at [673, 363] on app-card-role "Elevated XP Event Freelancer 0/1 09:00-21:00 (12h) single-neutral-actions" at bounding box center [701, 362] width 132 height 40
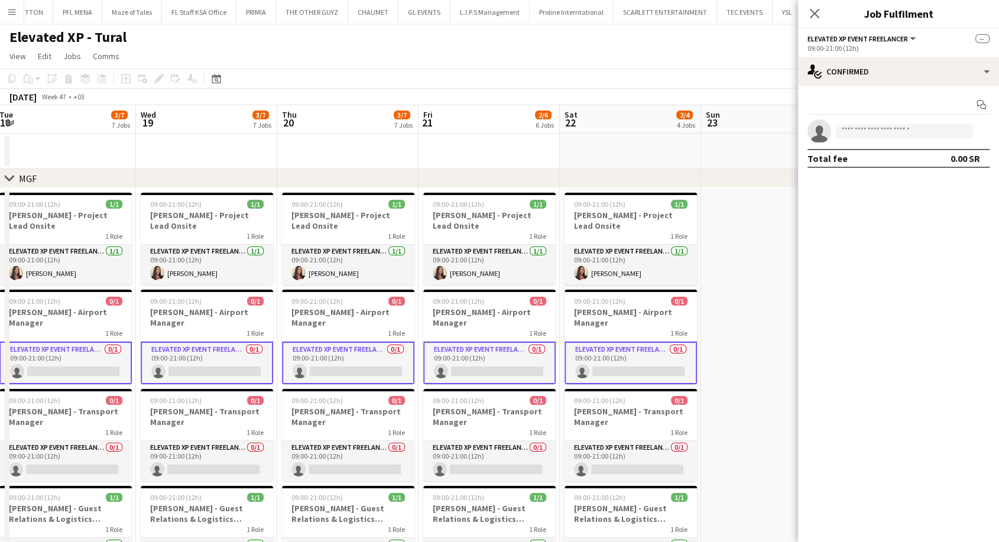
scroll to position [0, 481]
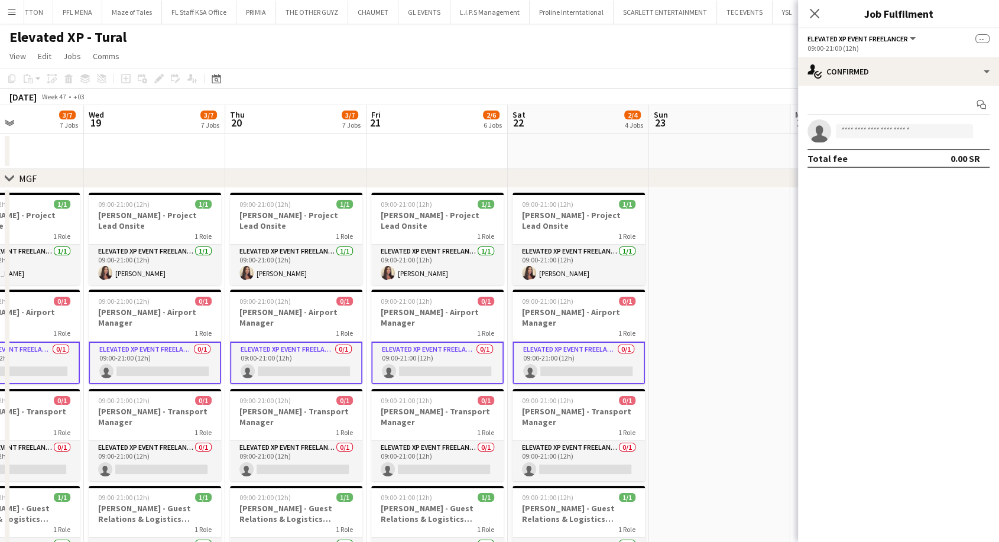
drag, startPoint x: 714, startPoint y: 368, endPoint x: 591, endPoint y: 371, distance: 123.0
click at [861, 134] on input at bounding box center [904, 131] width 137 height 14
paste input "**********"
type input "**********"
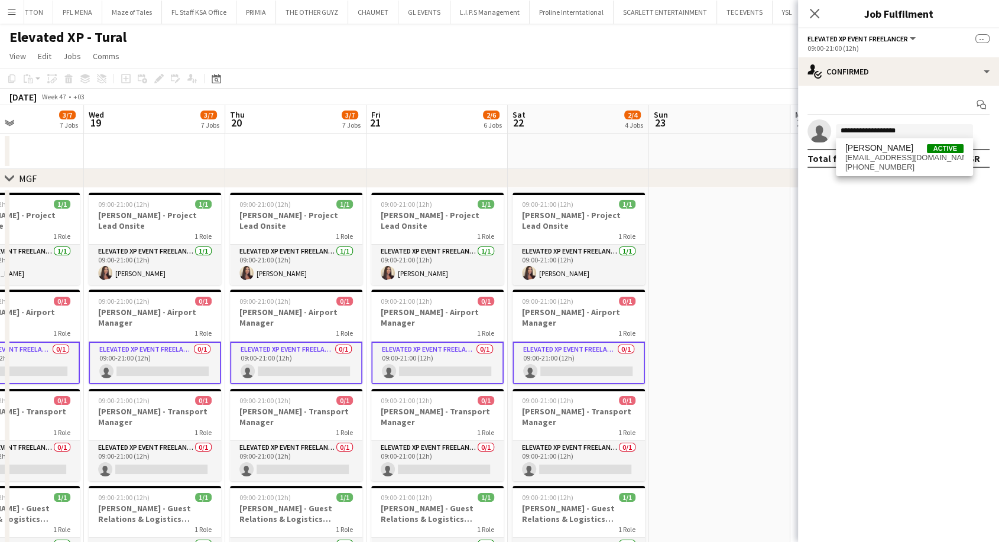
click at [875, 154] on span "ghadisaqr@gmail.com" at bounding box center [904, 157] width 118 height 9
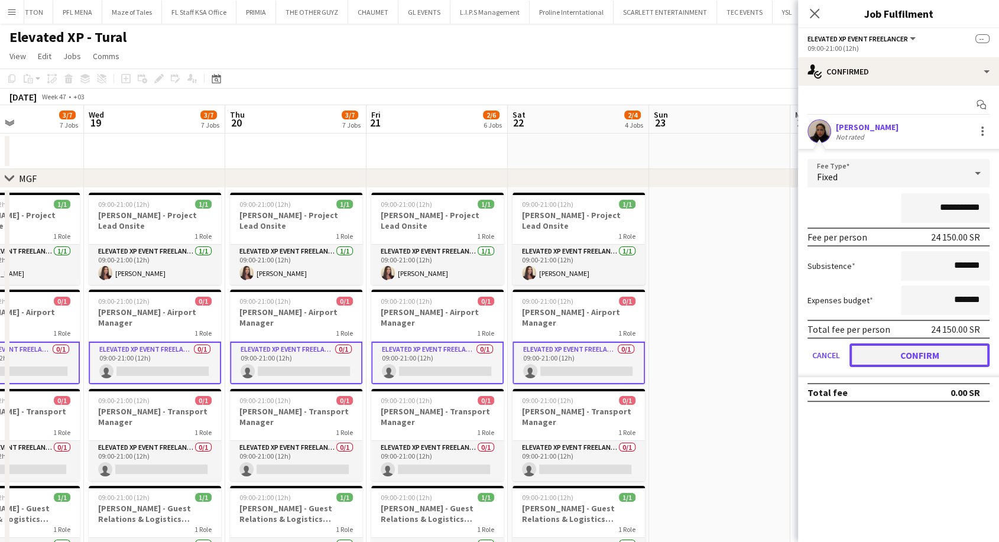
click at [921, 359] on button "Confirm" at bounding box center [919, 355] width 140 height 24
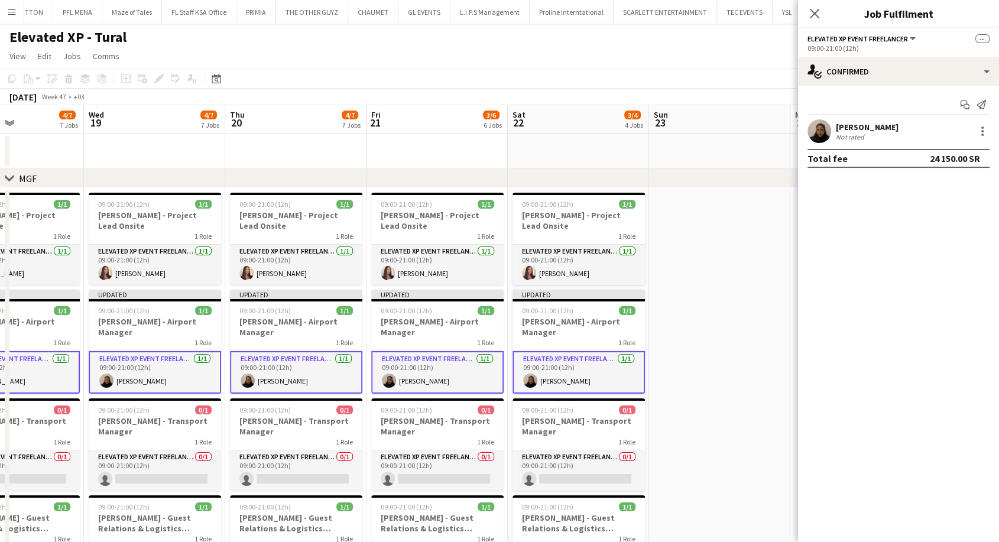
click at [589, 380] on app-card-role "Elevated XP Event Freelancer 1/1 09:00-21:00 (12h) Ghadi Saqr" at bounding box center [578, 372] width 132 height 43
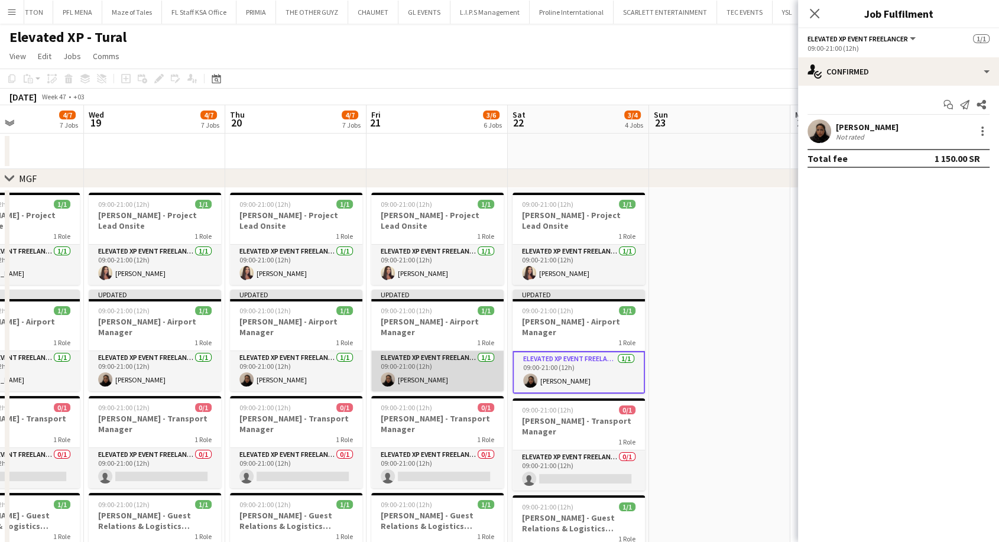
click at [449, 385] on app-card-role "Elevated XP Event Freelancer 1/1 09:00-21:00 (12h) Ghadi Saqr" at bounding box center [437, 371] width 132 height 40
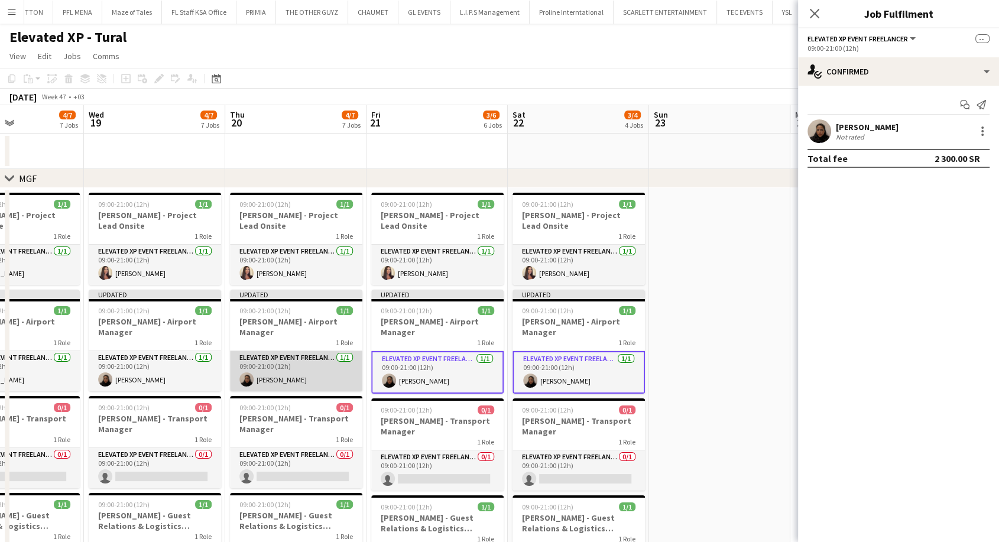
click at [326, 379] on app-card-role "Elevated XP Event Freelancer 1/1 09:00-21:00 (12h) Ghadi Saqr" at bounding box center [296, 371] width 132 height 40
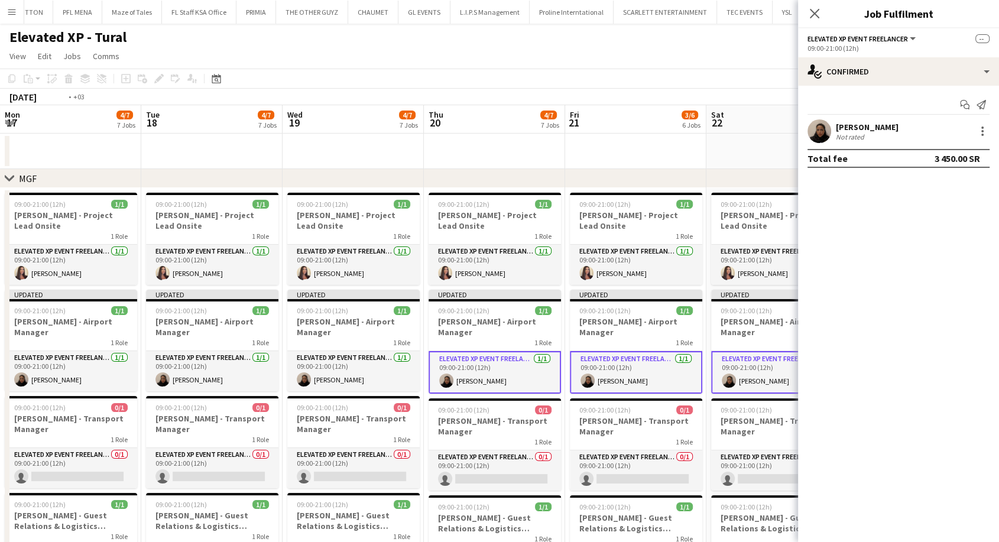
scroll to position [0, 241]
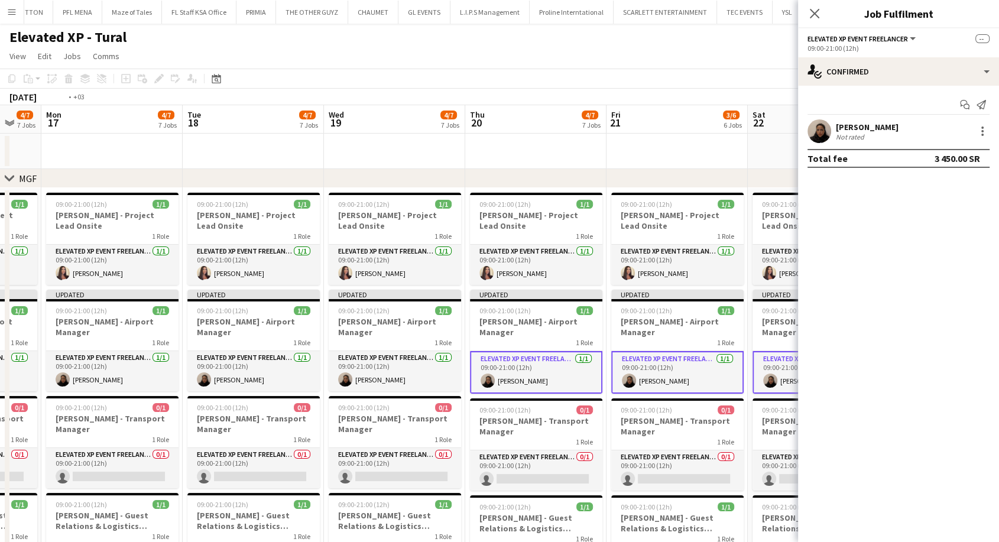
drag, startPoint x: 320, startPoint y: 379, endPoint x: 526, endPoint y: 380, distance: 205.7
click at [414, 379] on app-card-role "Elevated XP Event Freelancer 1/1 09:00-21:00 (12h) Ghadi Saqr" at bounding box center [395, 371] width 132 height 40
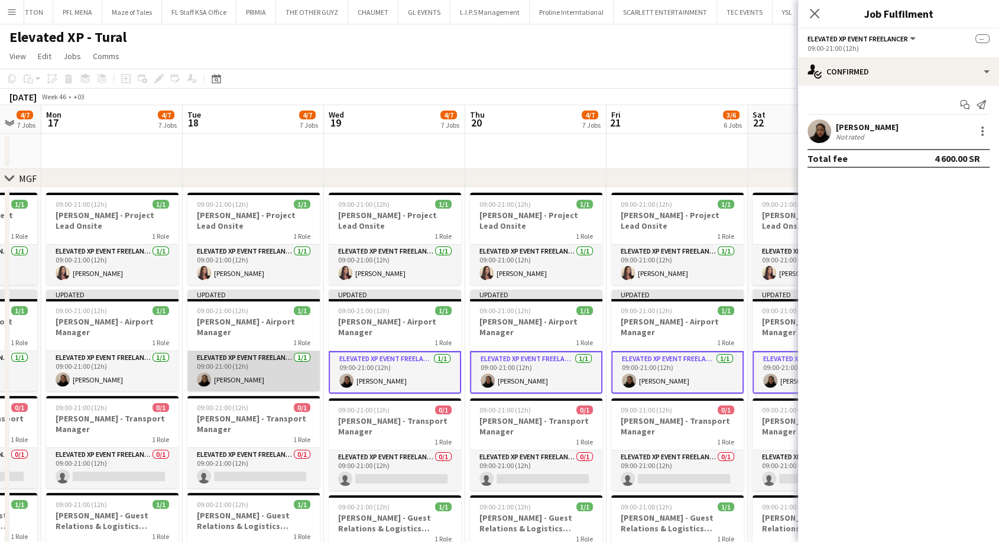
click at [256, 381] on app-card-role "Elevated XP Event Freelancer 1/1 09:00-21:00 (12h) Ghadi Saqr" at bounding box center [253, 371] width 132 height 40
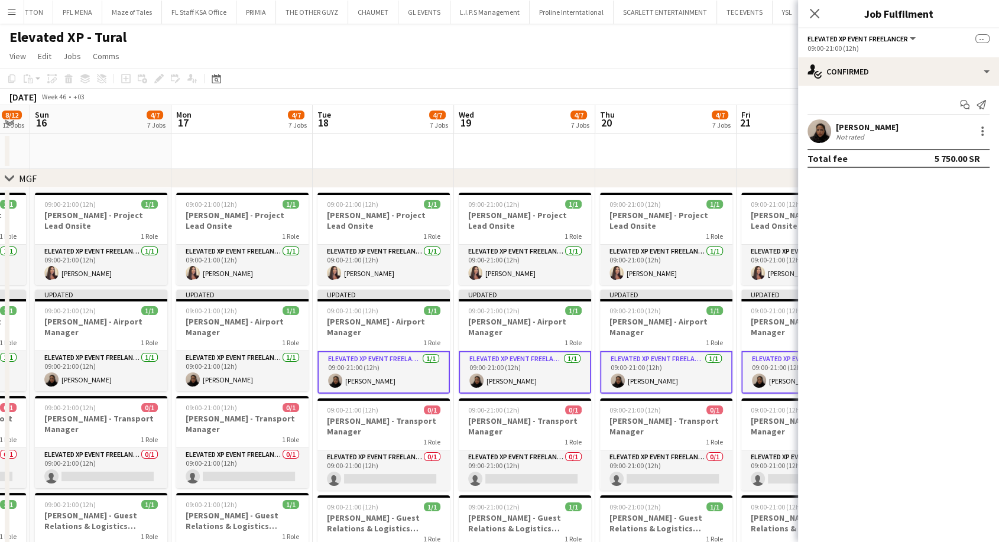
scroll to position [0, 333]
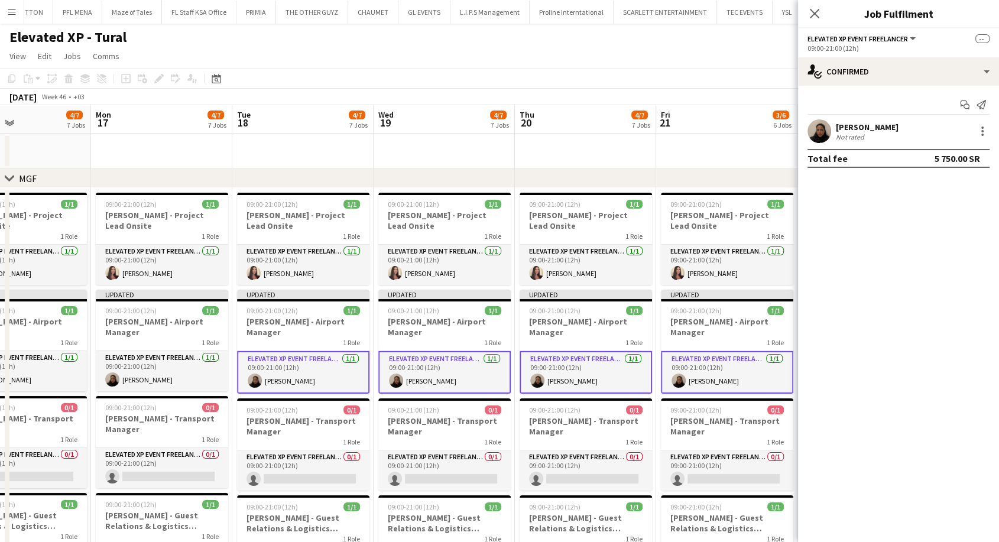
drag, startPoint x: 243, startPoint y: 379, endPoint x: 564, endPoint y: 371, distance: 321.0
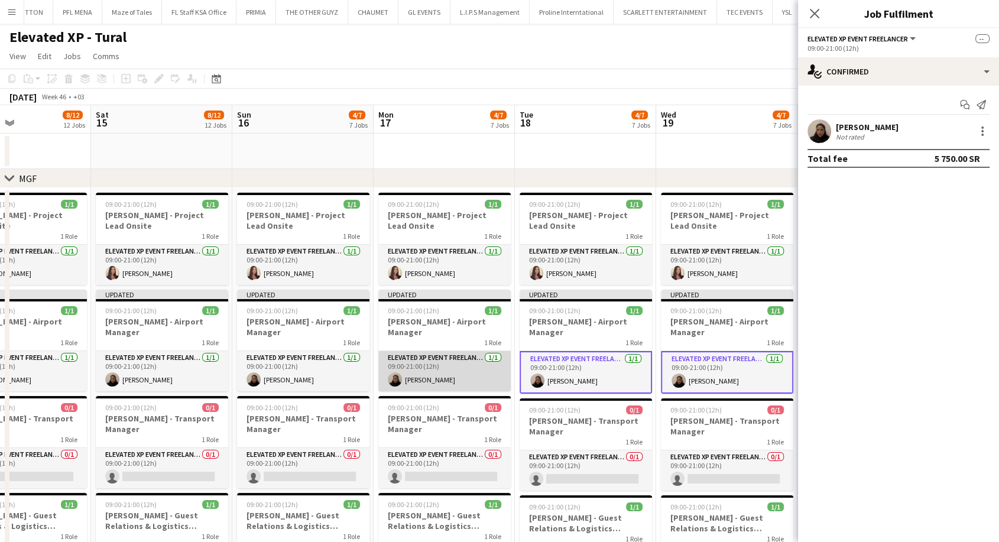
click at [441, 376] on app-card-role "Elevated XP Event Freelancer 1/1 09:00-21:00 (12h) Ghadi Saqr" at bounding box center [444, 371] width 132 height 40
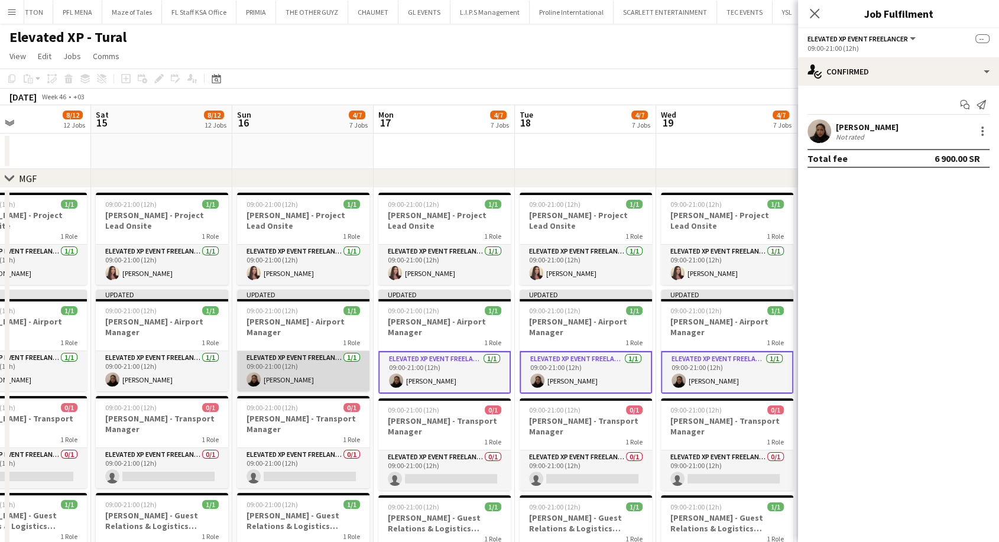
click at [319, 384] on app-card-role "Elevated XP Event Freelancer 1/1 09:00-21:00 (12h) Ghadi Saqr" at bounding box center [303, 371] width 132 height 40
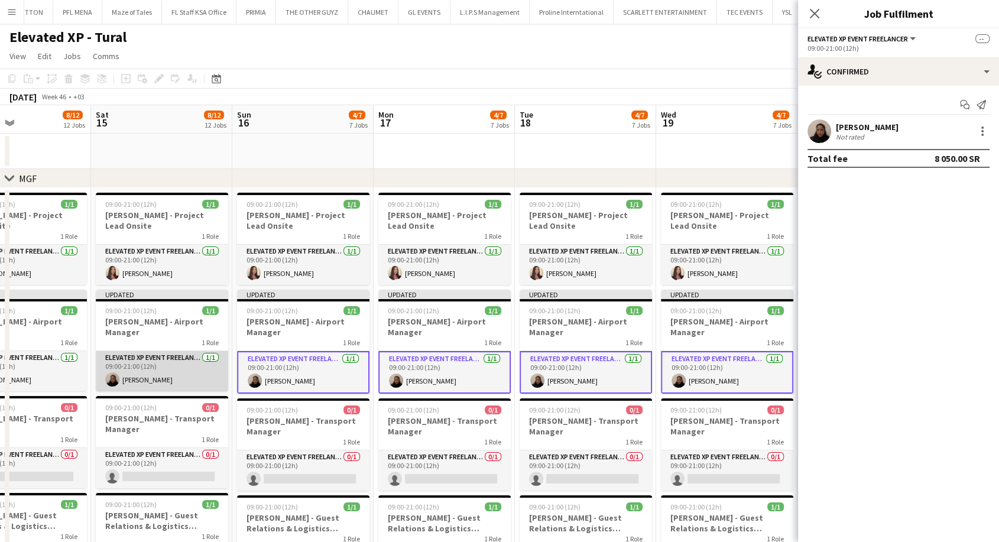
drag, startPoint x: 174, startPoint y: 382, endPoint x: 165, endPoint y: 382, distance: 8.3
click at [174, 382] on app-card-role "Elevated XP Event Freelancer 1/1 09:00-21:00 (12h) Ghadi Saqr" at bounding box center [162, 371] width 132 height 40
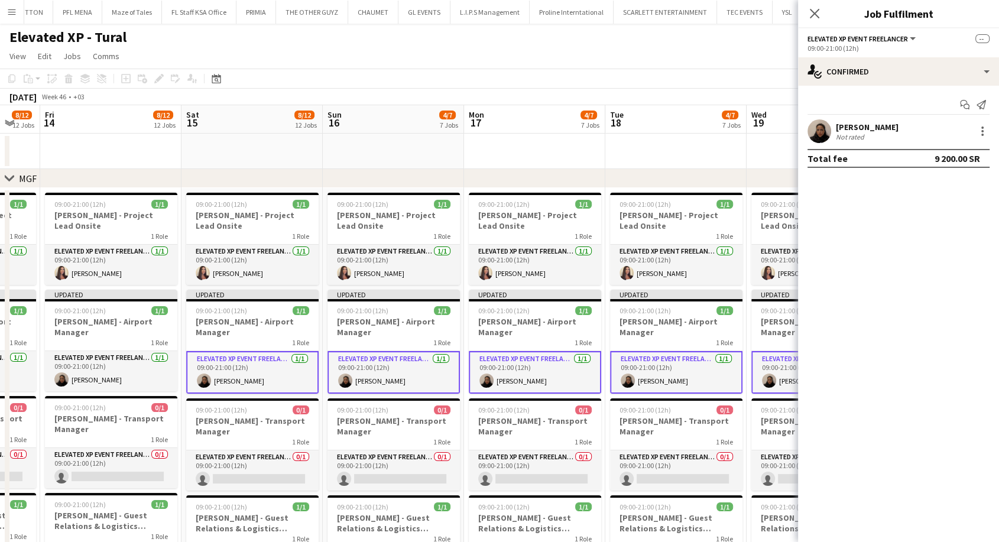
drag, startPoint x: 157, startPoint y: 380, endPoint x: 571, endPoint y: 369, distance: 415.0
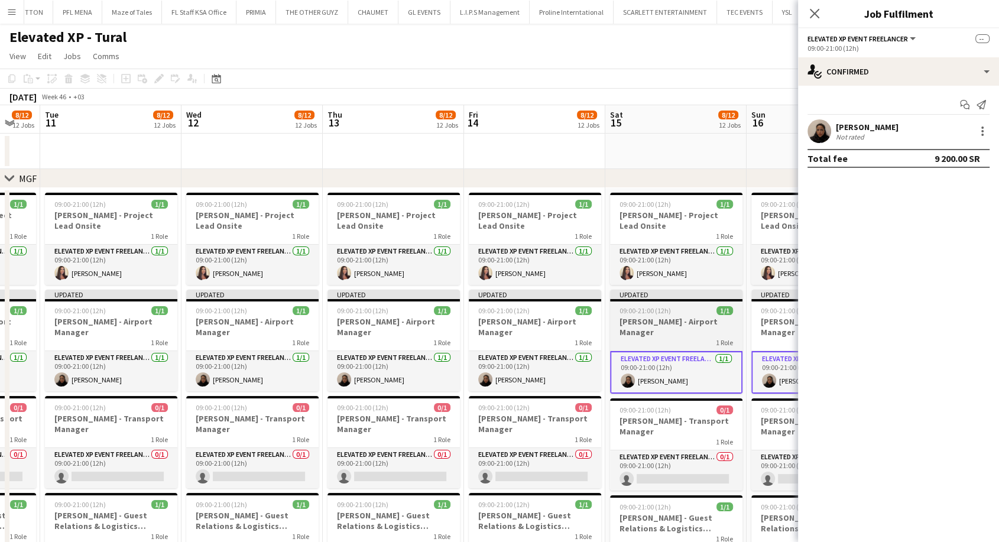
scroll to position [0, 342]
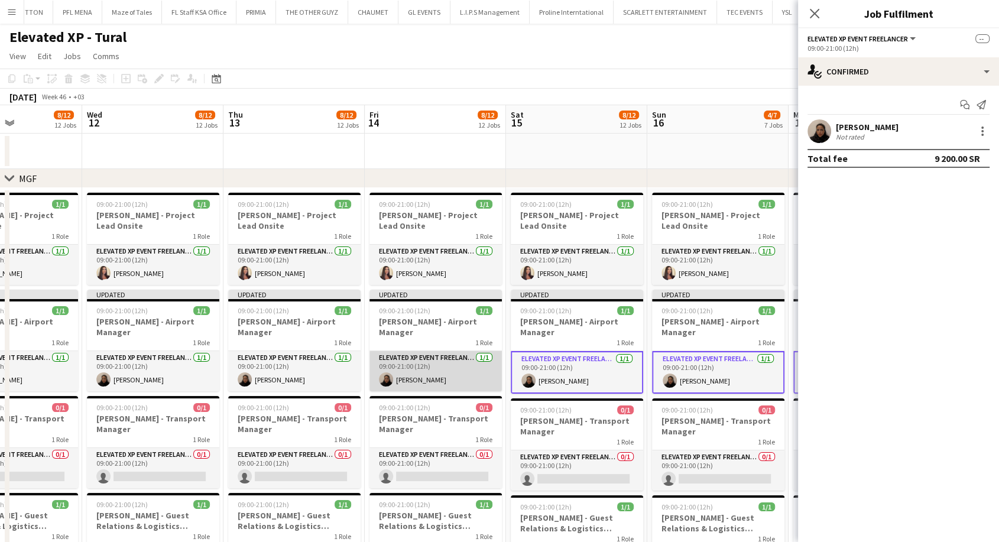
click at [400, 371] on app-card-role "Elevated XP Event Freelancer 1/1 09:00-21:00 (12h) Ghadi Saqr" at bounding box center [435, 371] width 132 height 40
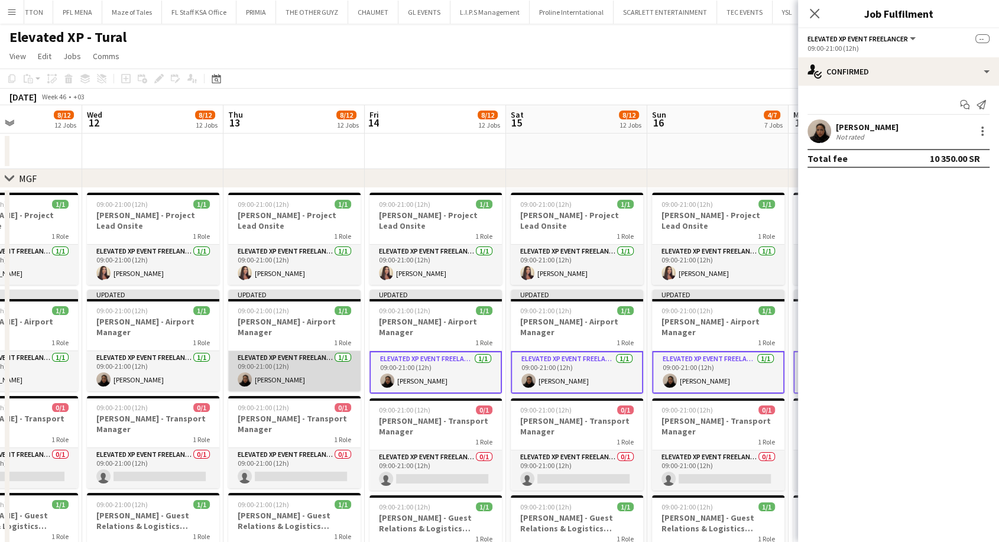
click at [294, 376] on app-card-role "Elevated XP Event Freelancer 1/1 09:00-21:00 (12h) Ghadi Saqr" at bounding box center [294, 371] width 132 height 40
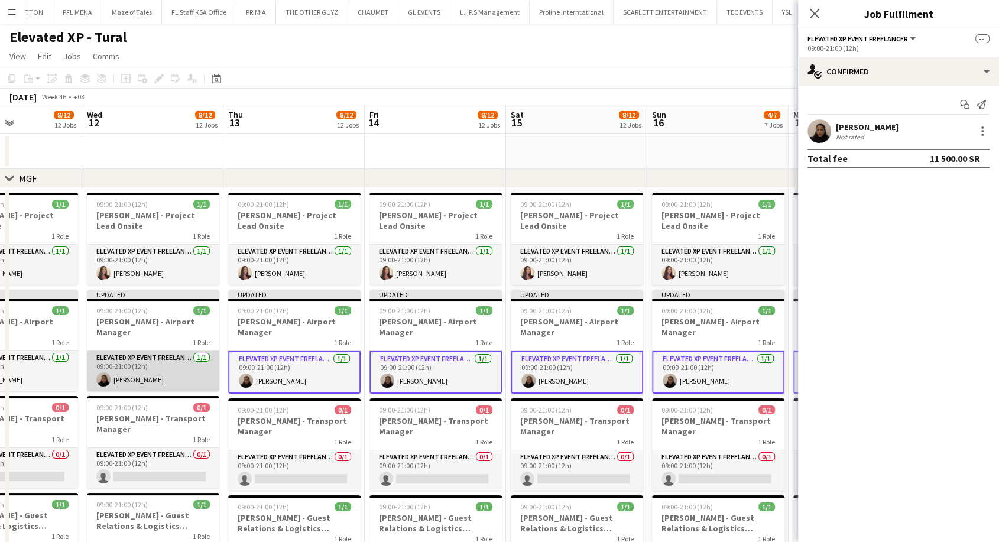
click at [192, 374] on app-card-role "Elevated XP Event Freelancer 1/1 09:00-21:00 (12h) Ghadi Saqr" at bounding box center [153, 371] width 132 height 40
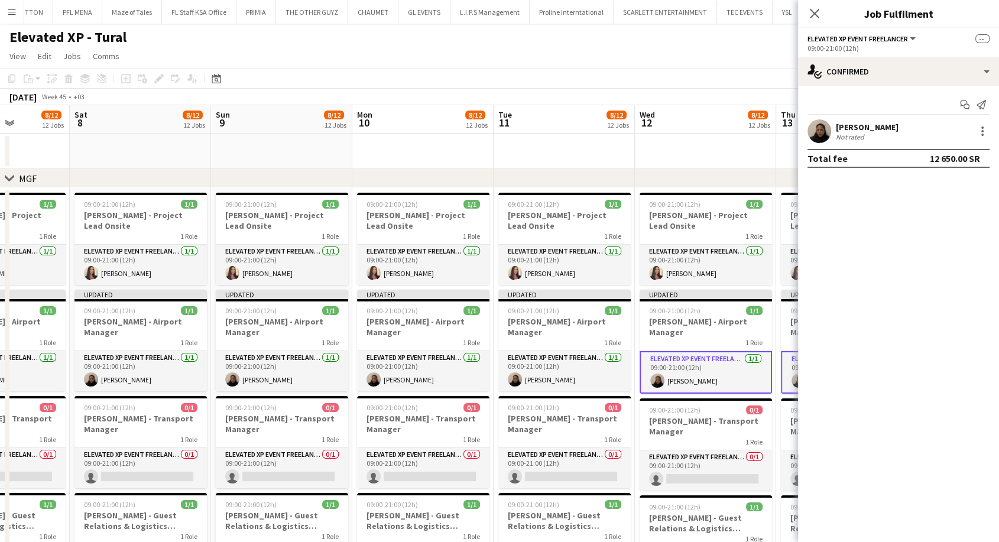
scroll to position [0, 314]
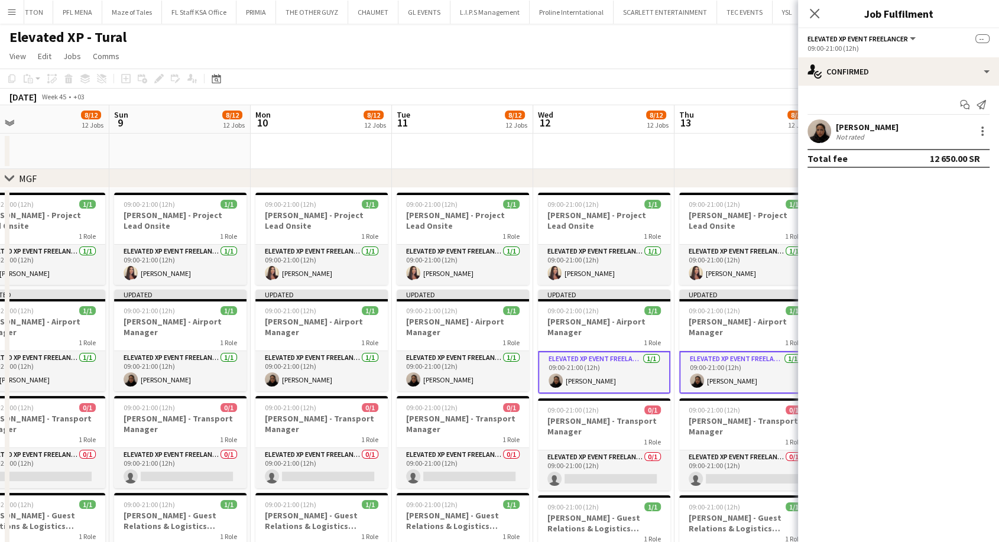
drag, startPoint x: 158, startPoint y: 376, endPoint x: 609, endPoint y: 366, distance: 451.0
click at [431, 375] on app-card-role "Elevated XP Event Freelancer 1/1 09:00-21:00 (12h) Ghadi Saqr" at bounding box center [463, 371] width 132 height 40
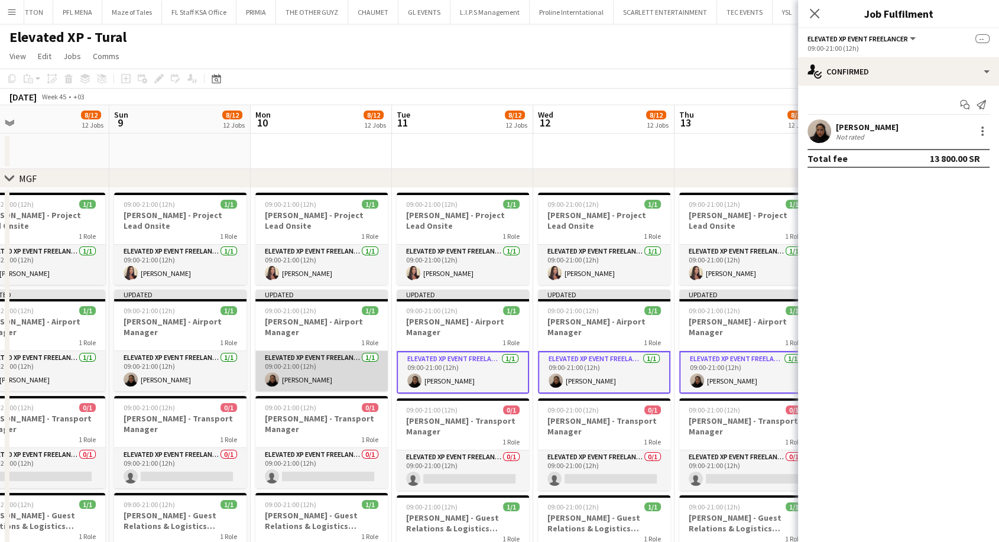
click at [303, 376] on app-card-role "Elevated XP Event Freelancer 1/1 09:00-21:00 (12h) Ghadi Saqr" at bounding box center [321, 371] width 132 height 40
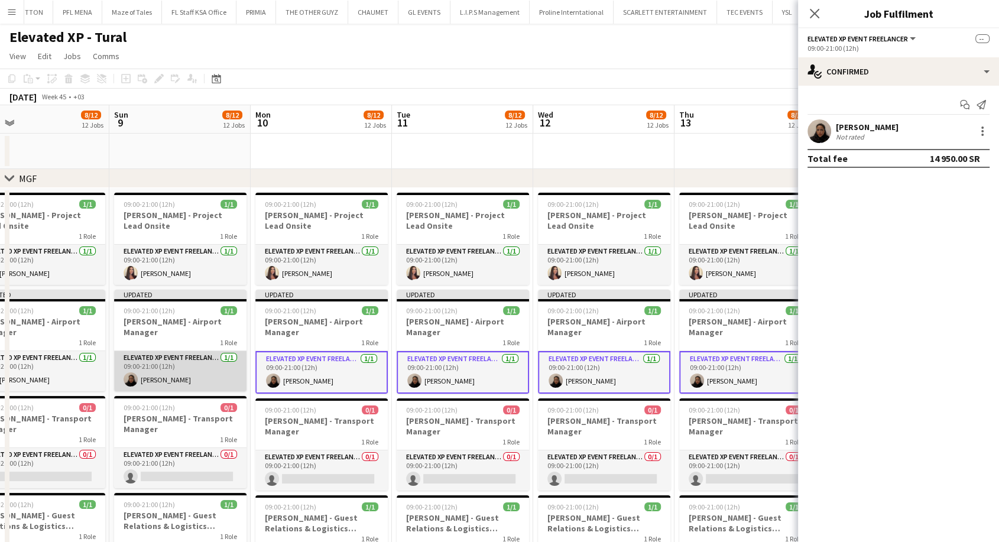
click at [206, 376] on app-card-role "Elevated XP Event Freelancer 1/1 09:00-21:00 (12h) Ghadi Saqr" at bounding box center [180, 371] width 132 height 40
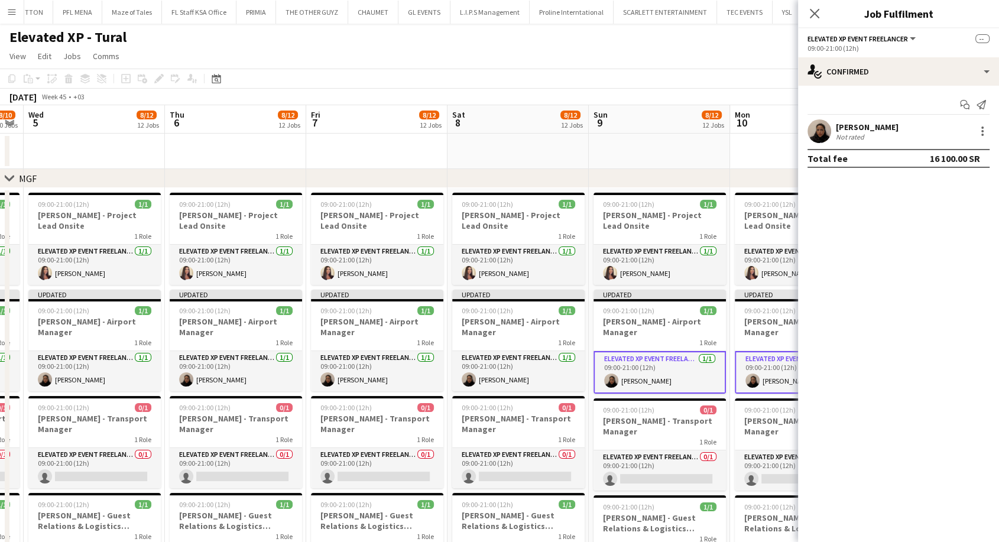
scroll to position [0, 255]
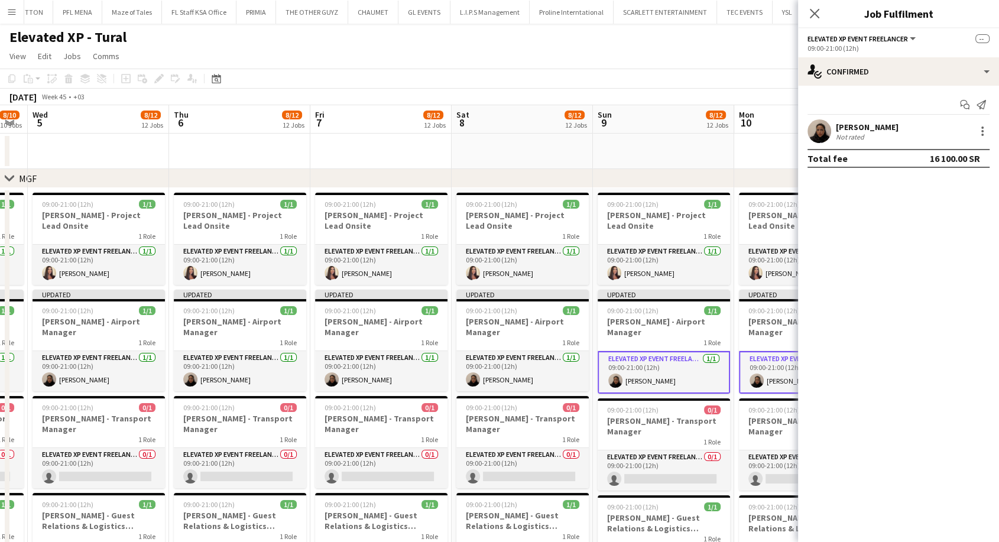
drag, startPoint x: 174, startPoint y: 378, endPoint x: 657, endPoint y: 366, distance: 483.6
click at [489, 371] on app-card-role "Elevated XP Event Freelancer 1/1 09:00-21:00 (12h) Ghadi Saqr" at bounding box center [522, 371] width 132 height 40
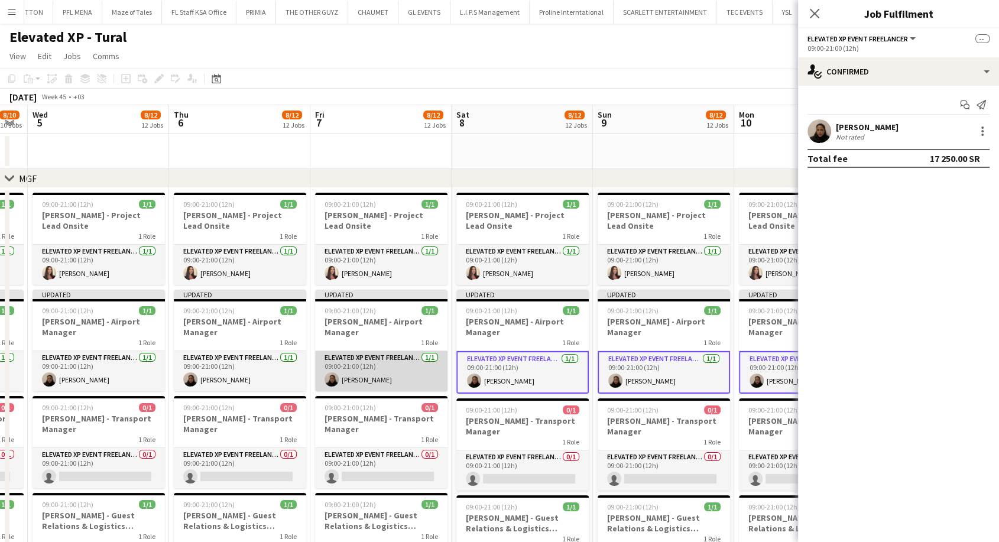
click at [361, 375] on app-card-role "Elevated XP Event Freelancer 1/1 09:00-21:00 (12h) Ghadi Saqr" at bounding box center [381, 371] width 132 height 40
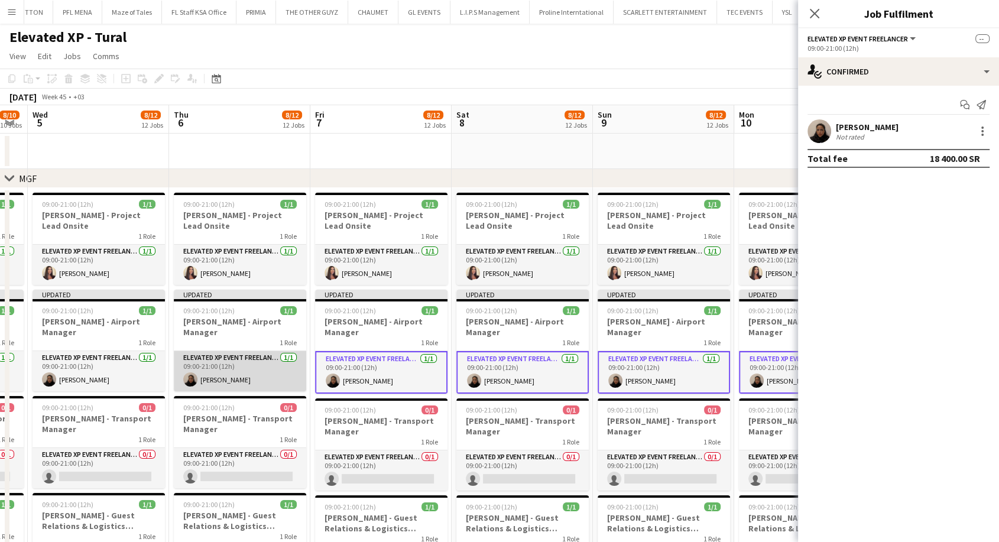
click at [260, 380] on app-card-role "Elevated XP Event Freelancer 1/1 09:00-21:00 (12h) Ghadi Saqr" at bounding box center [240, 371] width 132 height 40
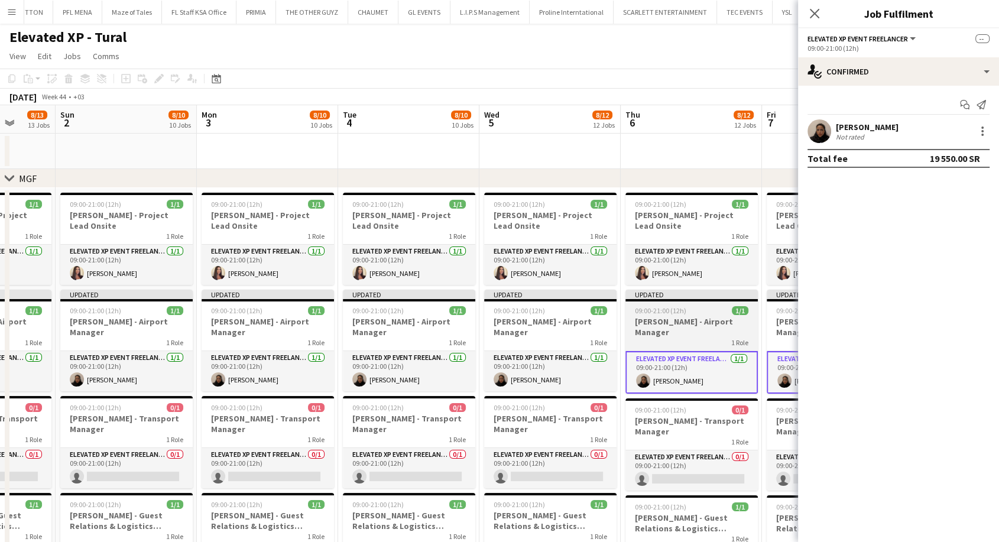
drag, startPoint x: 255, startPoint y: 378, endPoint x: 571, endPoint y: 376, distance: 316.2
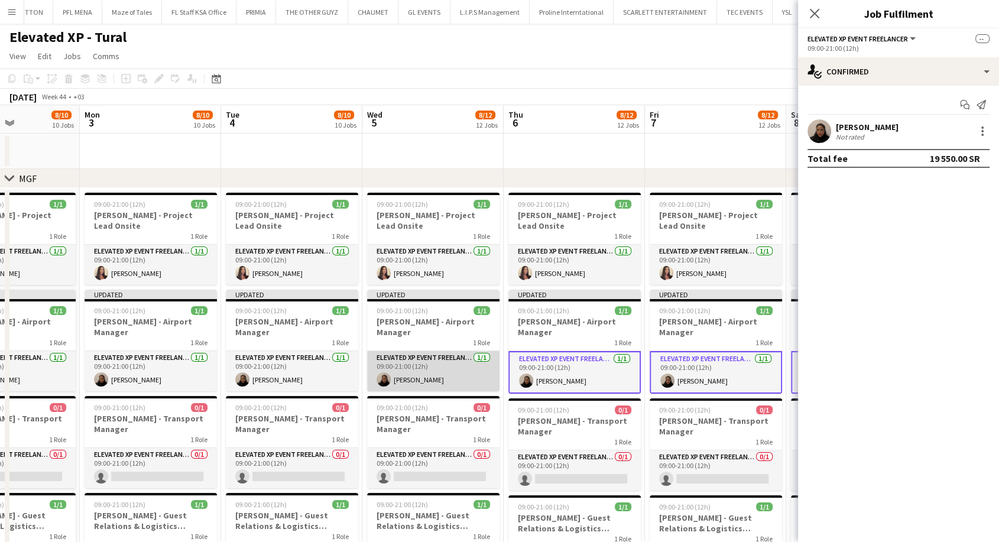
drag, startPoint x: 400, startPoint y: 378, endPoint x: 374, endPoint y: 377, distance: 26.0
click at [400, 377] on app-card-role "Elevated XP Event Freelancer 1/1 09:00-21:00 (12h) Ghadi Saqr" at bounding box center [433, 371] width 132 height 40
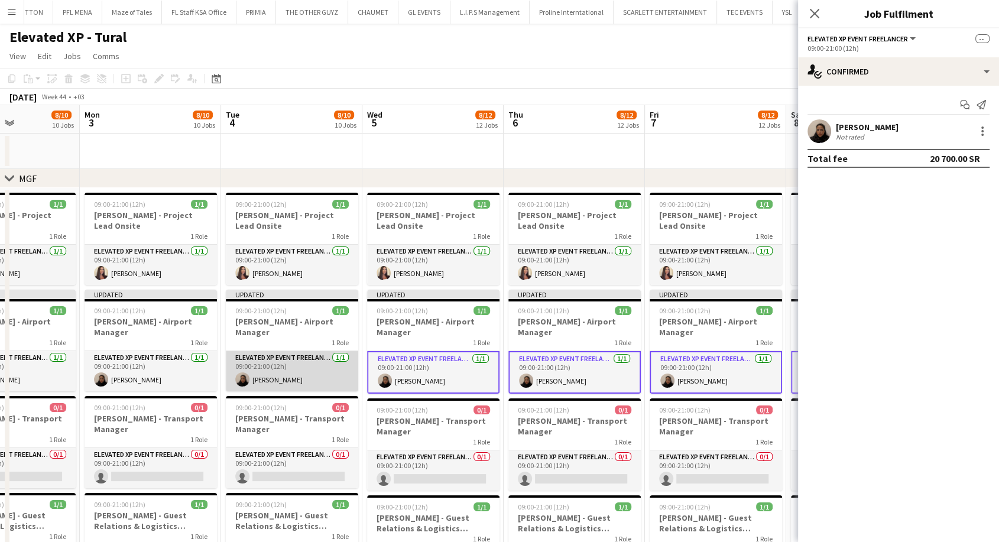
click at [288, 374] on app-card-role "Elevated XP Event Freelancer 1/1 09:00-21:00 (12h) Ghadi Saqr" at bounding box center [292, 371] width 132 height 40
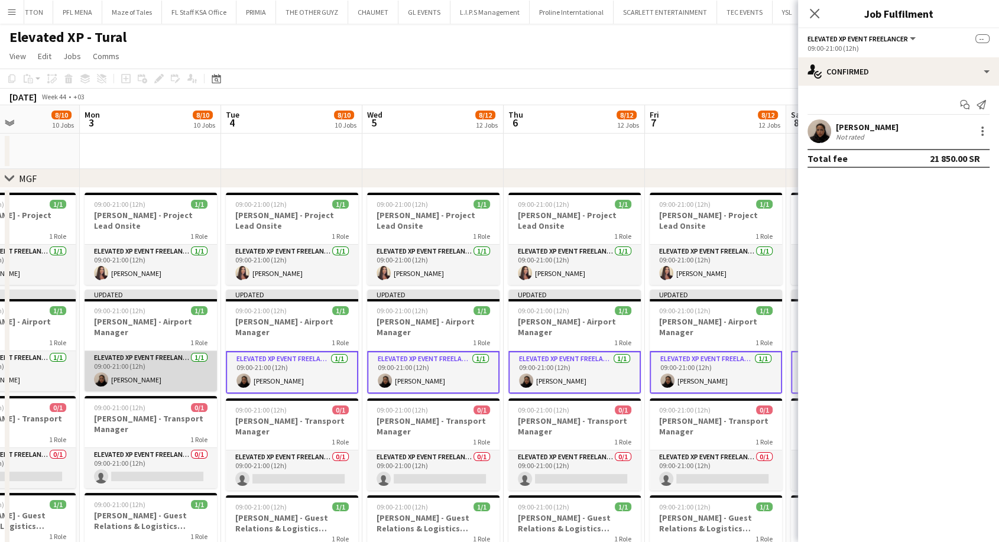
click at [144, 375] on app-card-role "Elevated XP Event Freelancer 1/1 09:00-21:00 (12h) Ghadi Saqr" at bounding box center [151, 371] width 132 height 40
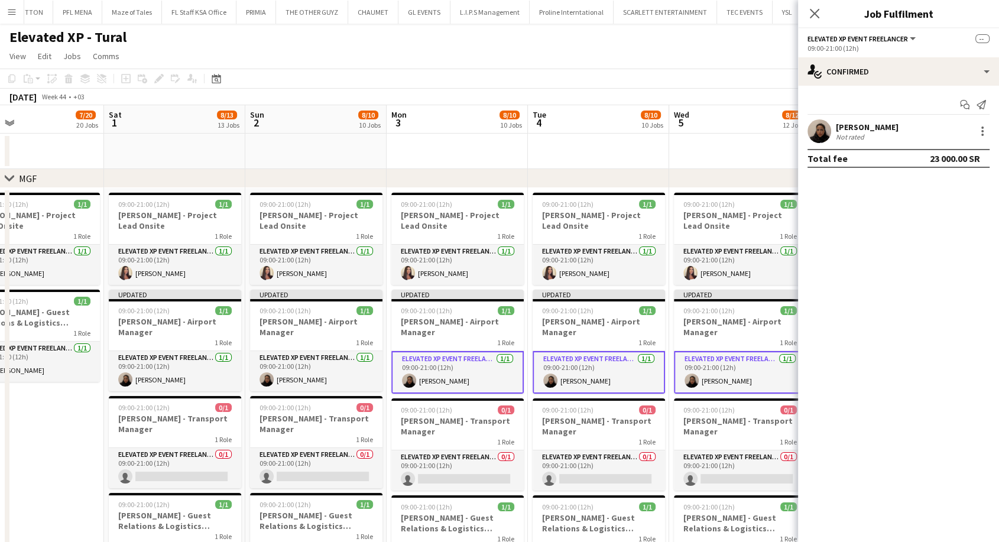
drag, startPoint x: 128, startPoint y: 378, endPoint x: 615, endPoint y: 370, distance: 487.6
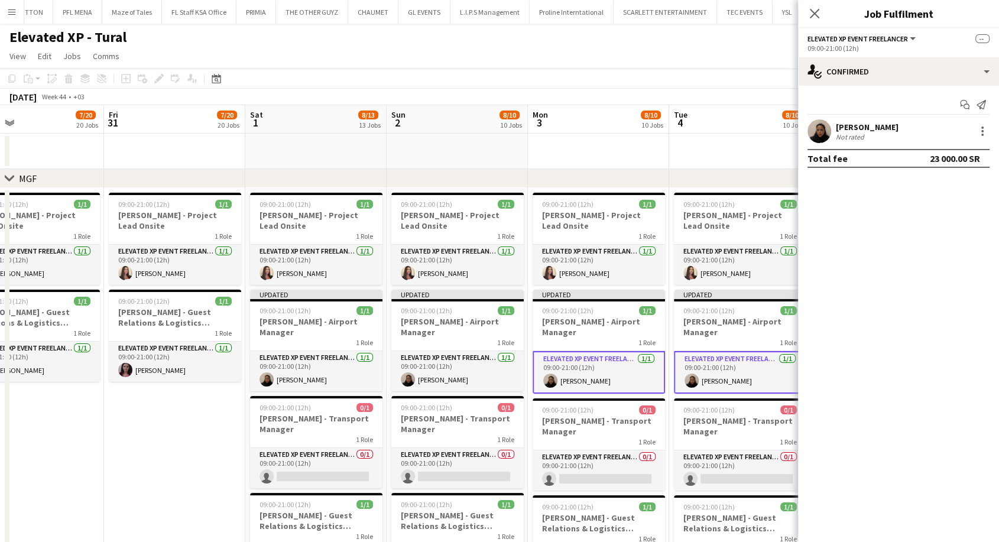
scroll to position [0, 281]
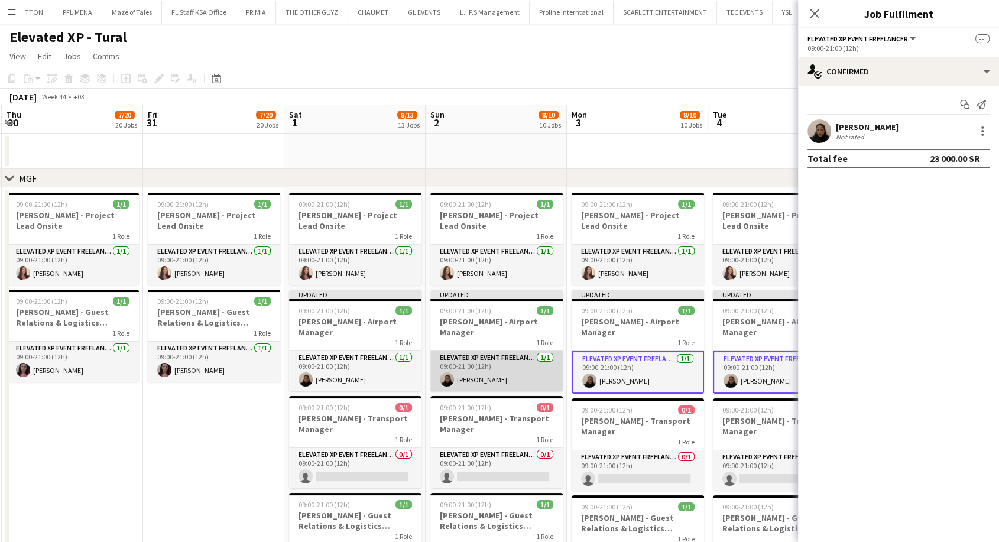
click at [505, 374] on app-card-role "Elevated XP Event Freelancer 1/1 09:00-21:00 (12h) Ghadi Saqr" at bounding box center [496, 371] width 132 height 40
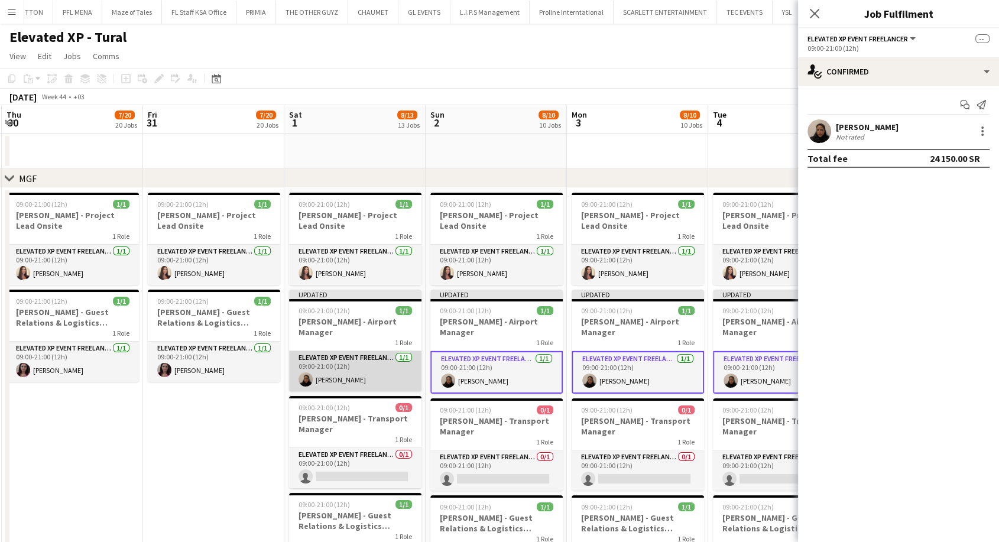
click at [387, 379] on app-card-role "Elevated XP Event Freelancer 1/1 09:00-21:00 (12h) Ghadi Saqr" at bounding box center [355, 371] width 132 height 40
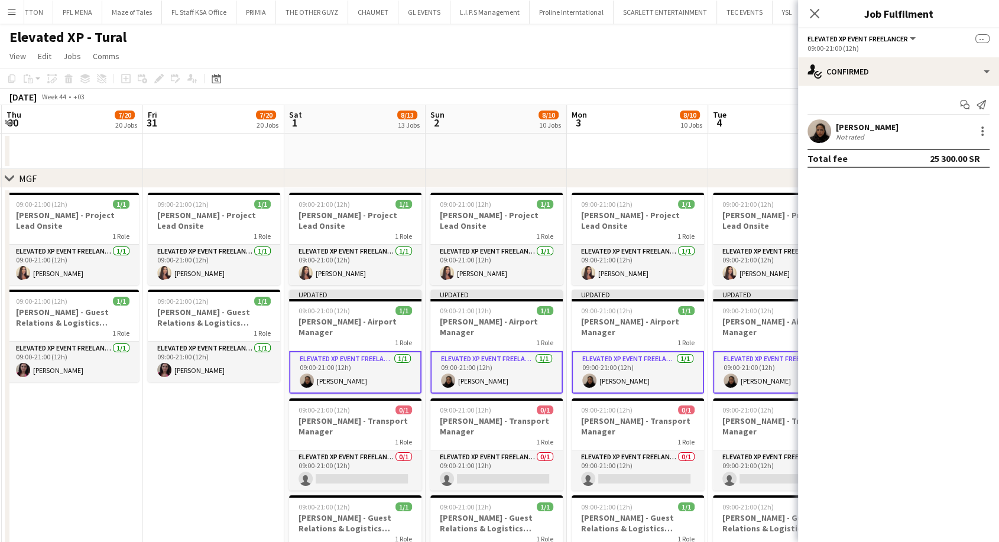
click at [734, 141] on app-date-cell at bounding box center [778, 151] width 141 height 35
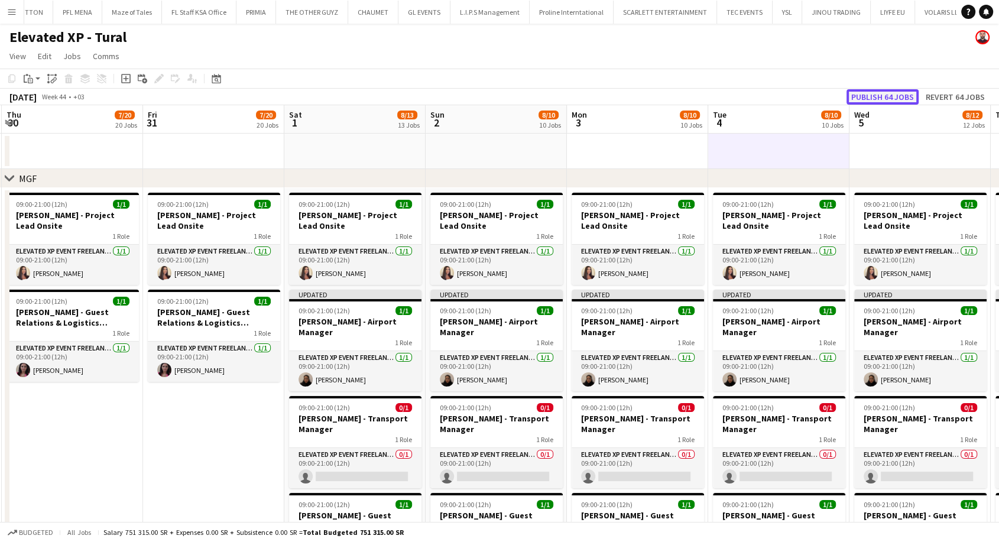
click at [899, 92] on button "Publish 64 jobs" at bounding box center [882, 96] width 72 height 15
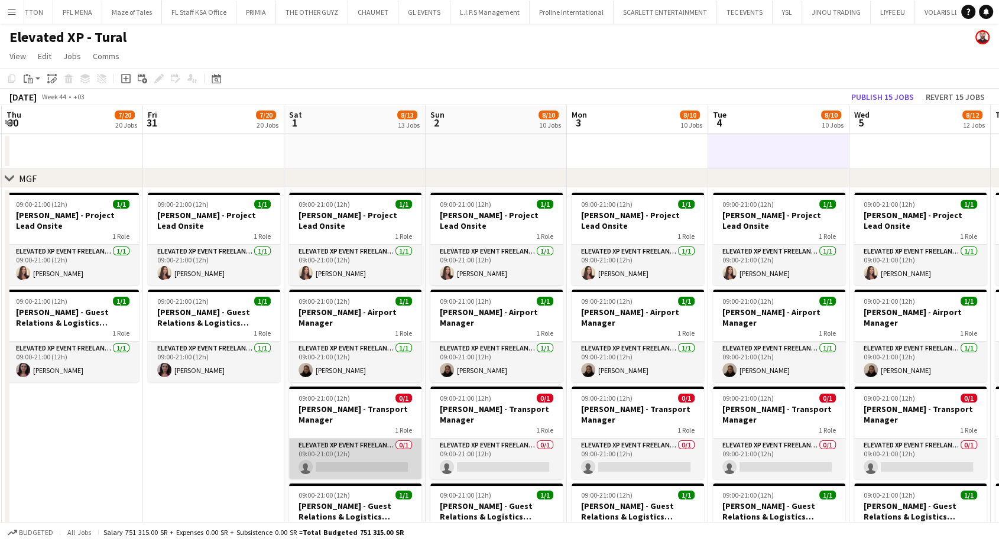
click at [376, 467] on app-card-role "Elevated XP Event Freelancer 0/1 09:00-21:00 (12h) single-neutral-actions" at bounding box center [355, 459] width 132 height 40
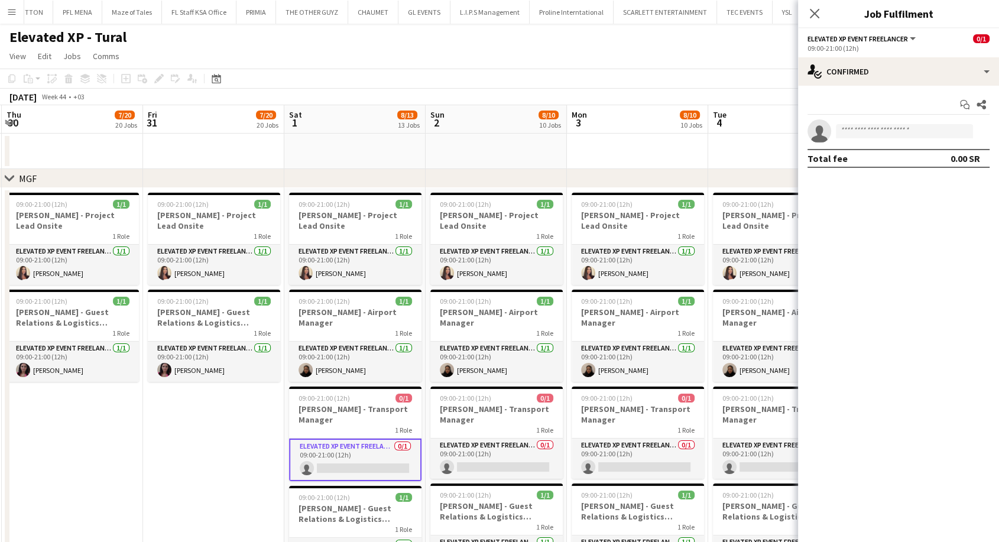
click at [875, 122] on app-invite-slot "single-neutral-actions" at bounding box center [898, 131] width 201 height 24
click at [869, 129] on input at bounding box center [904, 131] width 137 height 14
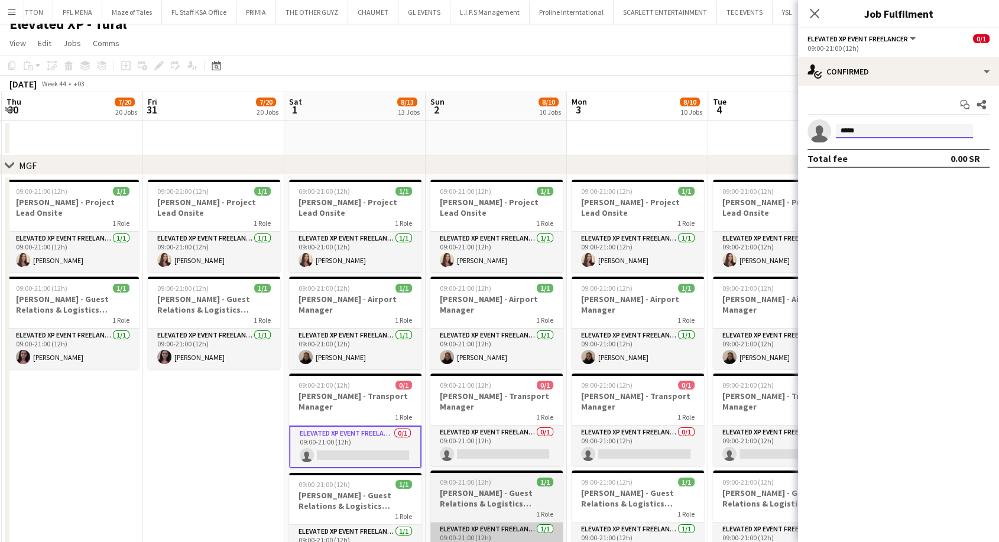
scroll to position [0, 0]
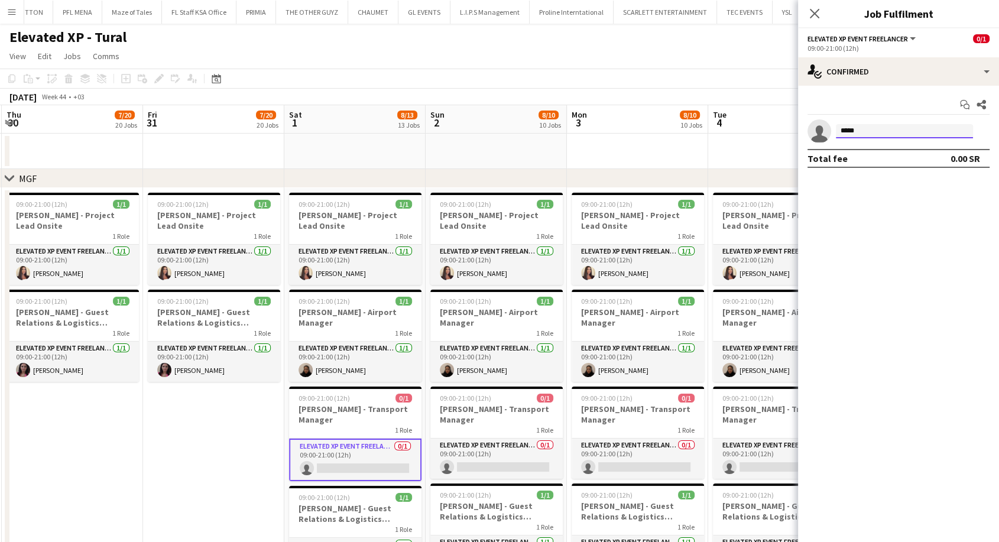
type input "*****"
drag, startPoint x: 861, startPoint y: 130, endPoint x: 754, endPoint y: 144, distance: 107.8
click at [711, 76] on app-toolbar "Copy Paste Paste Ctrl+V Paste with crew Ctrl+Shift+V Paste linked Job Delete Gr…" at bounding box center [499, 79] width 999 height 20
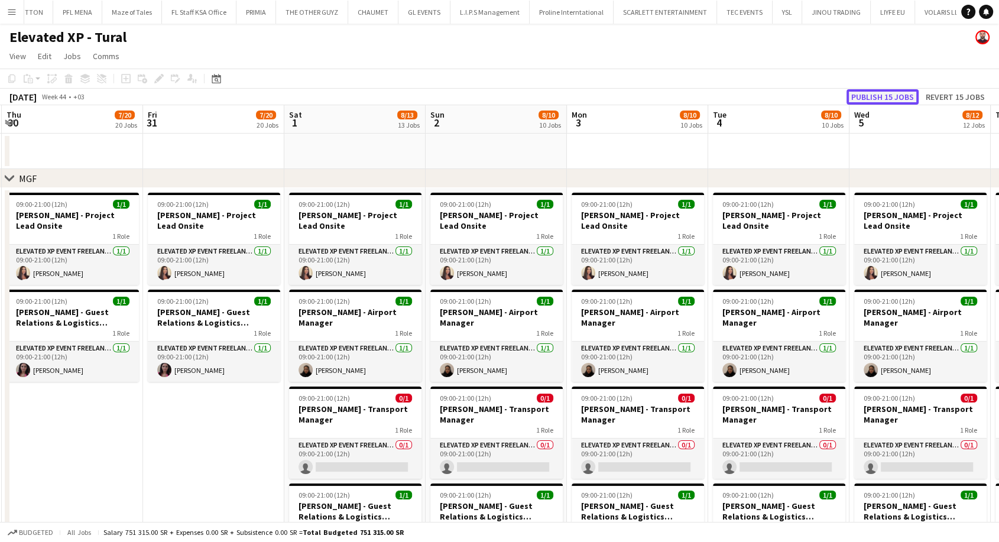
click at [888, 97] on button "Publish 15 jobs" at bounding box center [882, 96] width 72 height 15
click at [888, 97] on button "Publish 15 jobs" at bounding box center [871, 96] width 94 height 15
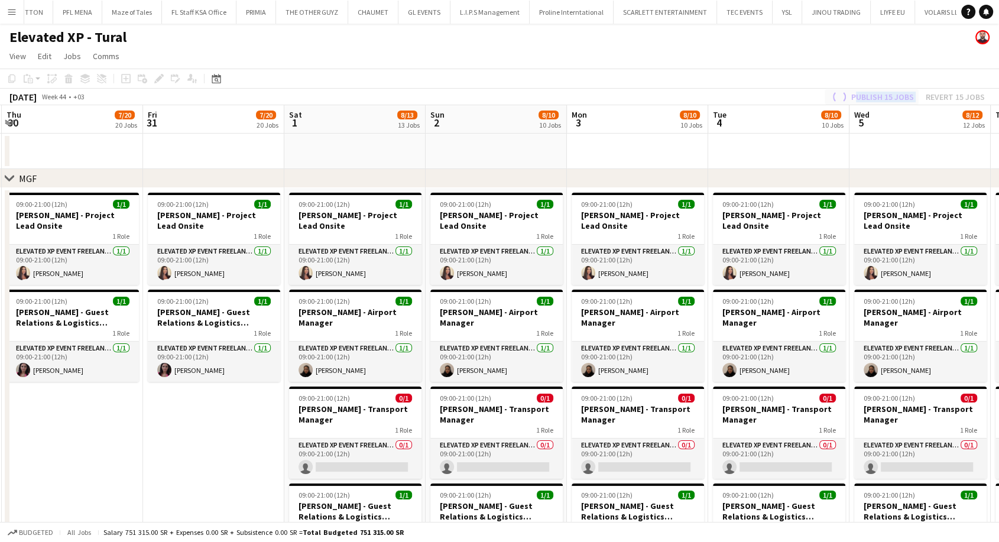
click at [888, 97] on div "Publish 15 jobs Revert 15 jobs" at bounding box center [907, 96] width 184 height 15
click at [888, 97] on button "Publish 15 jobs" at bounding box center [882, 96] width 72 height 15
click at [888, 97] on div "Publish 15 jobs Revert 15 jobs" at bounding box center [907, 96] width 184 height 15
click at [888, 97] on button "Publish 15 jobs" at bounding box center [882, 96] width 72 height 15
